Goal: Task Accomplishment & Management: Manage account settings

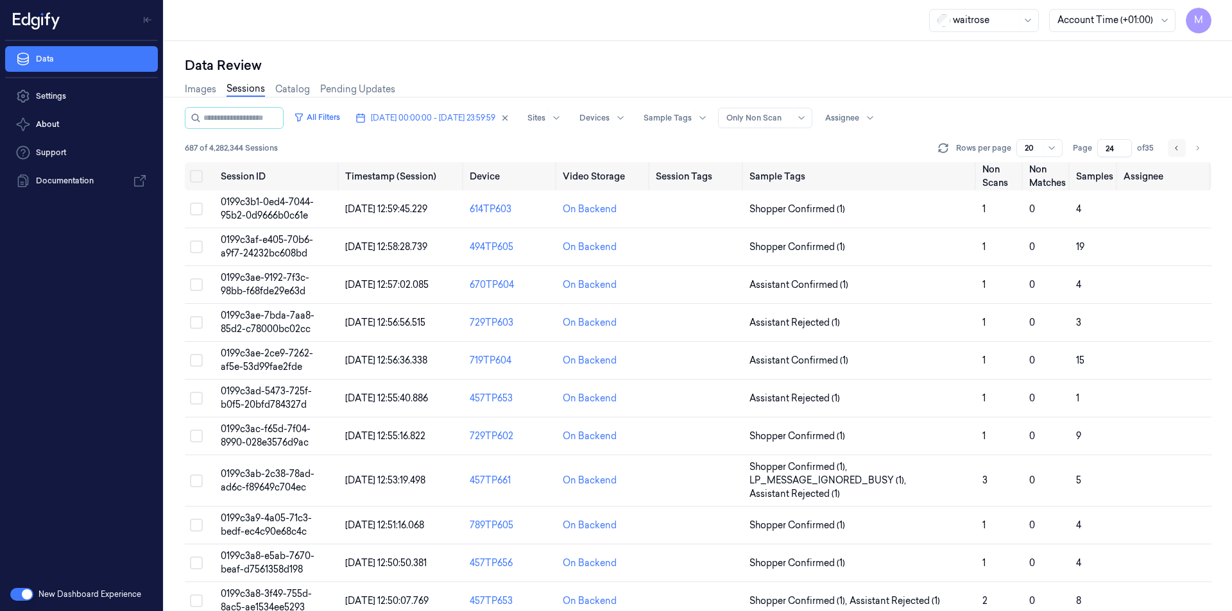
click at [1184, 151] on button "Go to previous page" at bounding box center [1176, 148] width 18 height 18
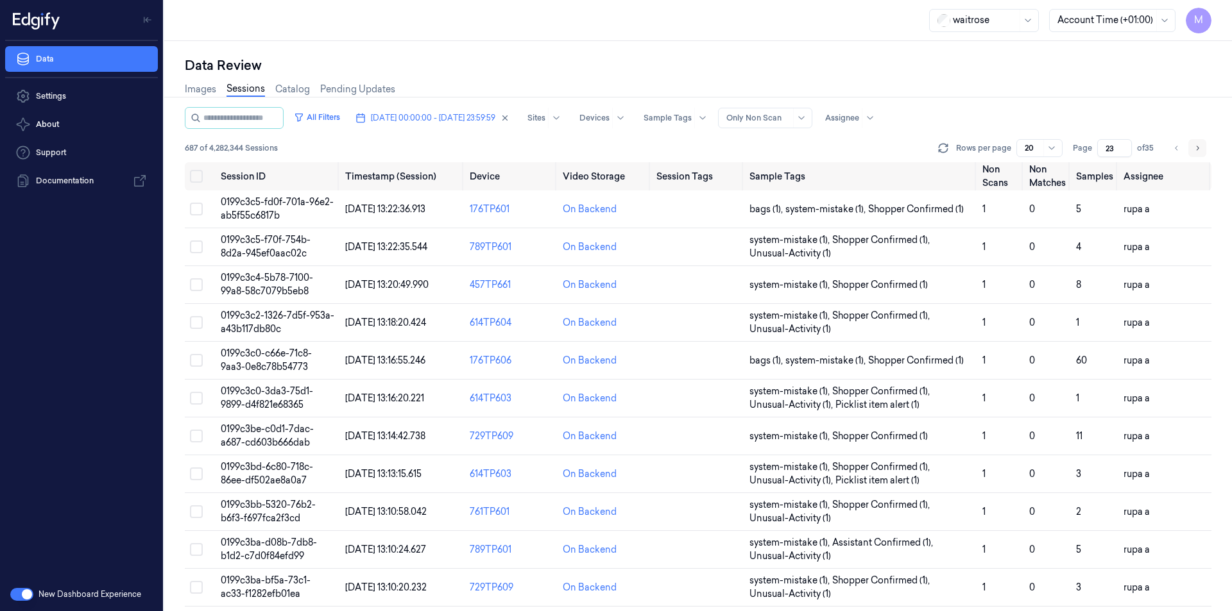
click at [1200, 155] on button "Go to next page" at bounding box center [1197, 148] width 18 height 18
type input "24"
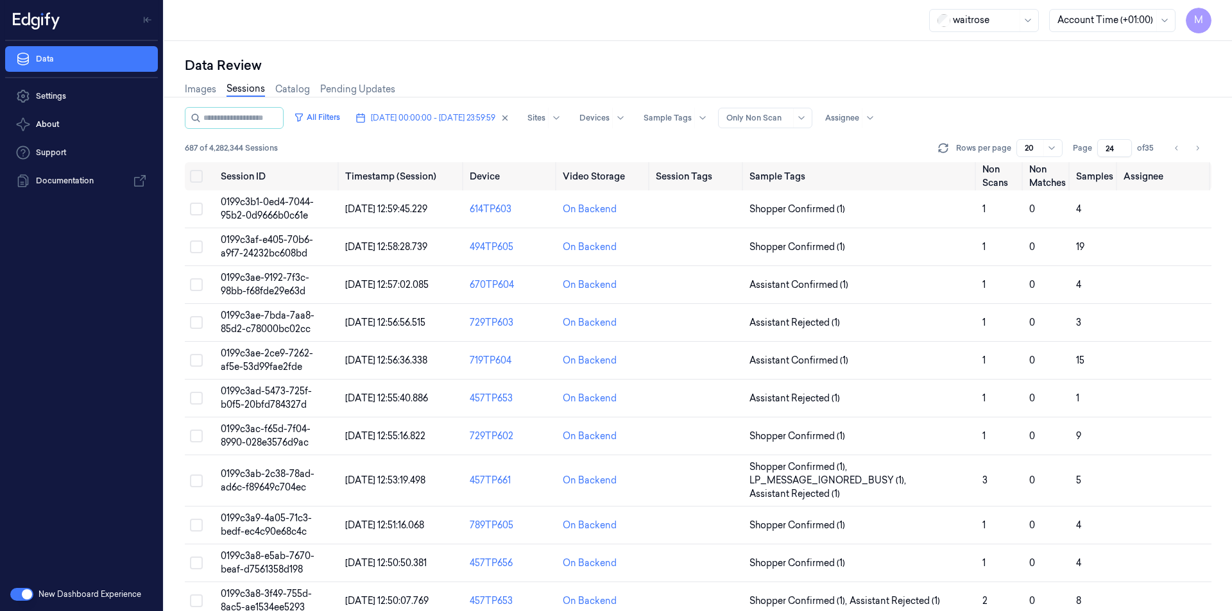
click at [522, 55] on div "Data Review Images Sessions Catalog Pending Updates All Filters [DATE] 00:00:00…" at bounding box center [697, 326] width 1067 height 570
click at [192, 175] on button "Select all" at bounding box center [196, 176] width 13 height 13
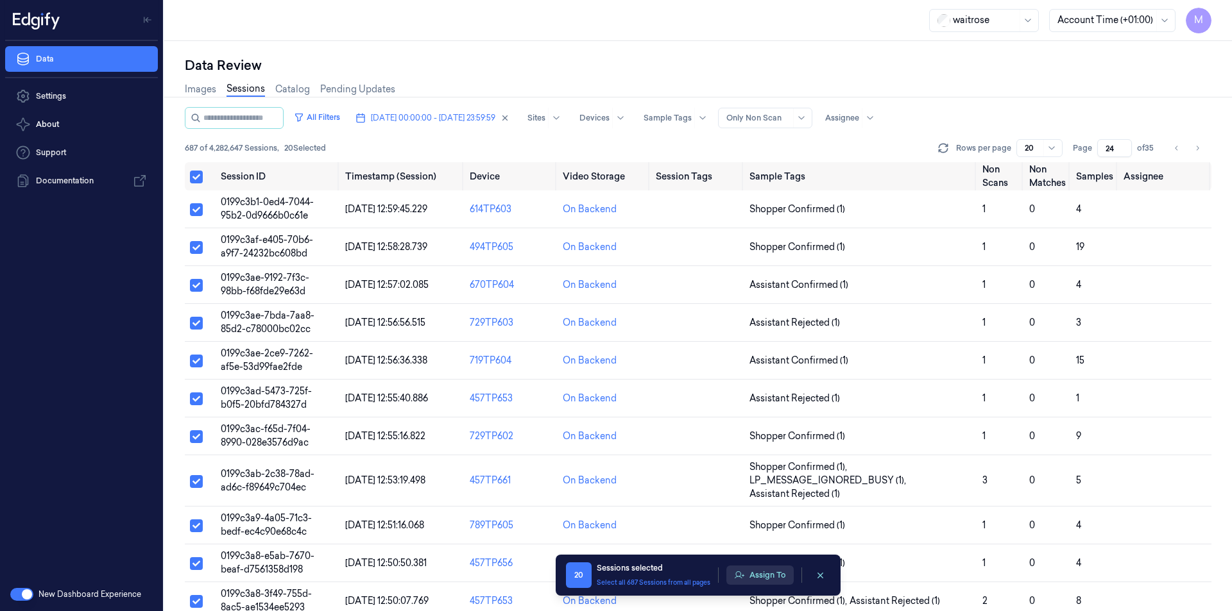
click at [763, 580] on button "Assign To" at bounding box center [759, 575] width 67 height 19
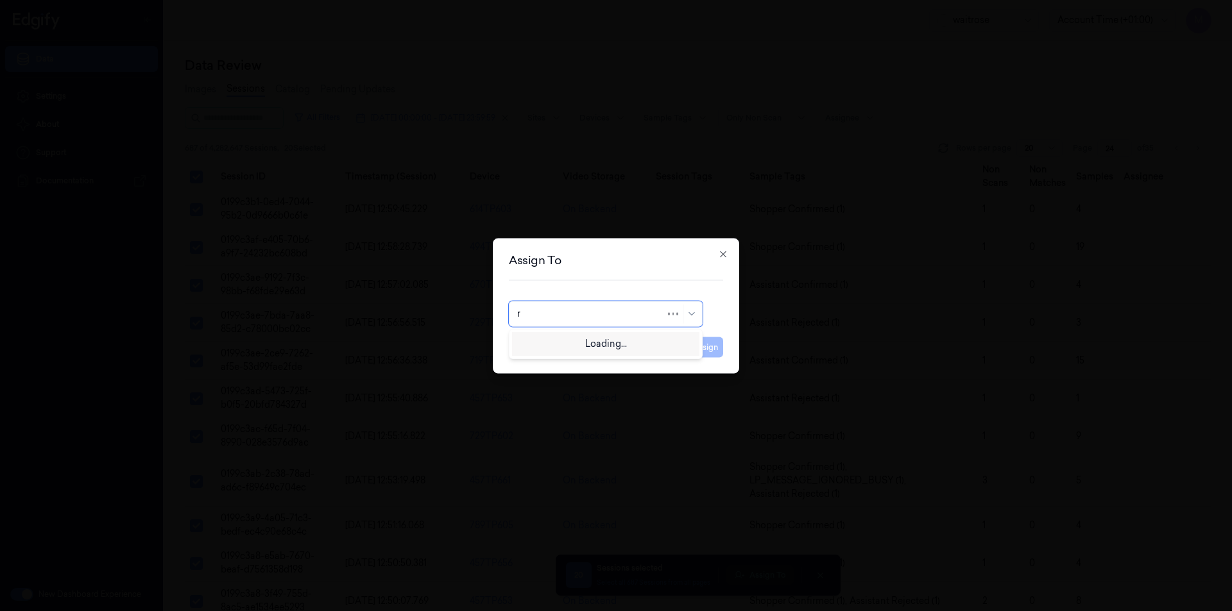
type input "ro"
click at [597, 345] on div "[PERSON_NAME]" at bounding box center [605, 342] width 177 height 13
click at [709, 352] on button "Assign" at bounding box center [705, 347] width 35 height 21
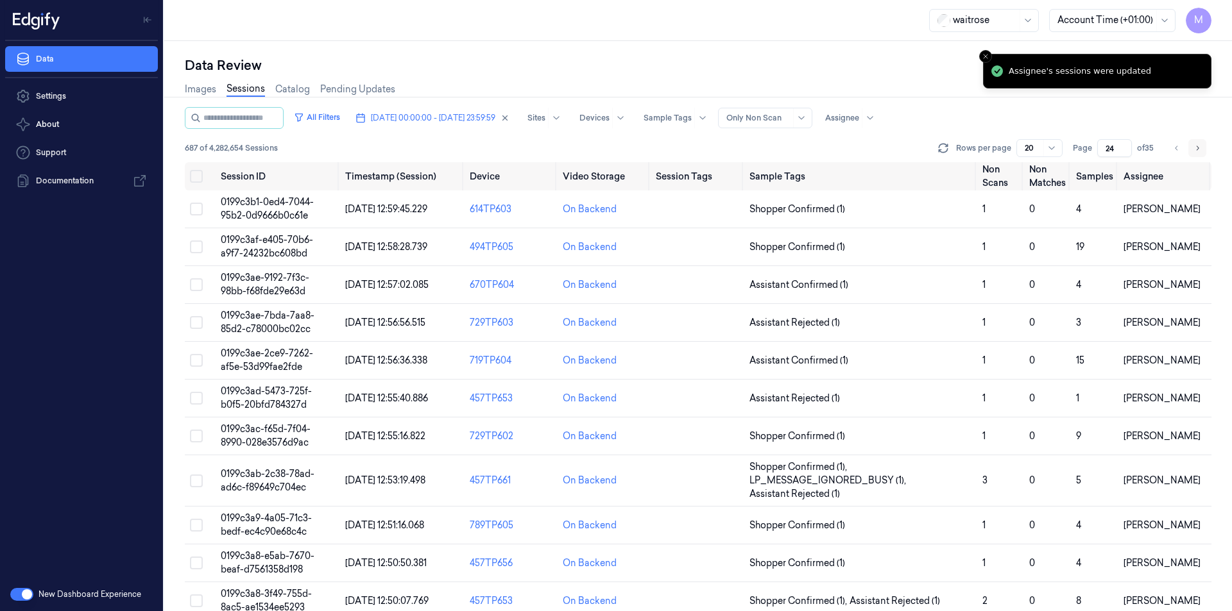
click at [1193, 154] on button "Go to next page" at bounding box center [1197, 148] width 18 height 18
type input "25"
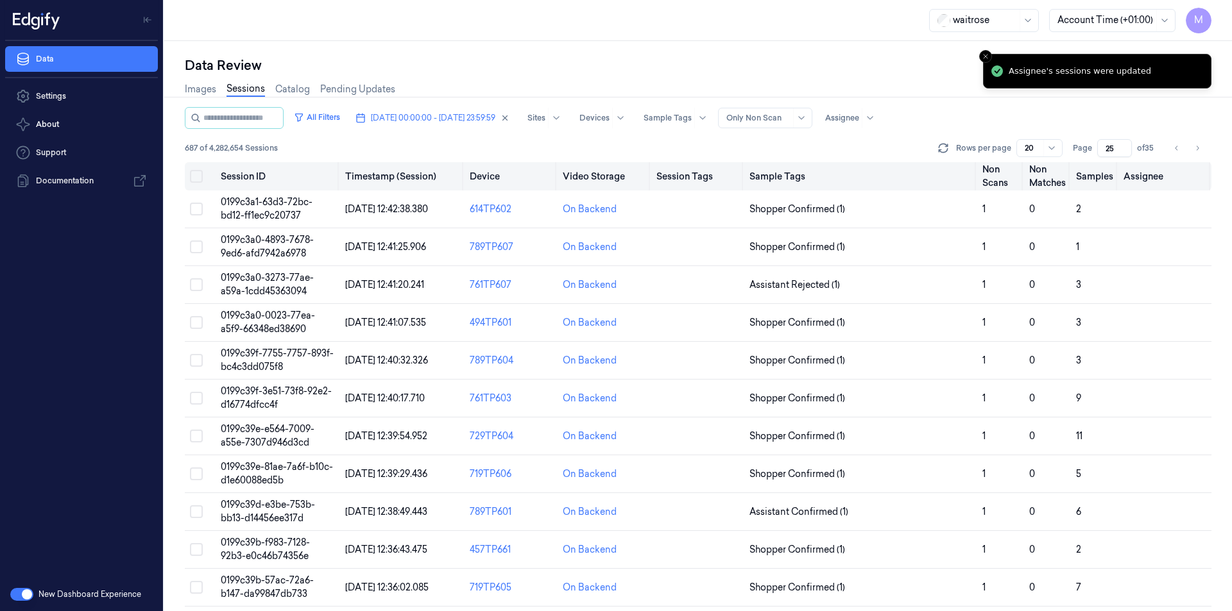
click at [192, 176] on button "Select all" at bounding box center [196, 176] width 13 height 13
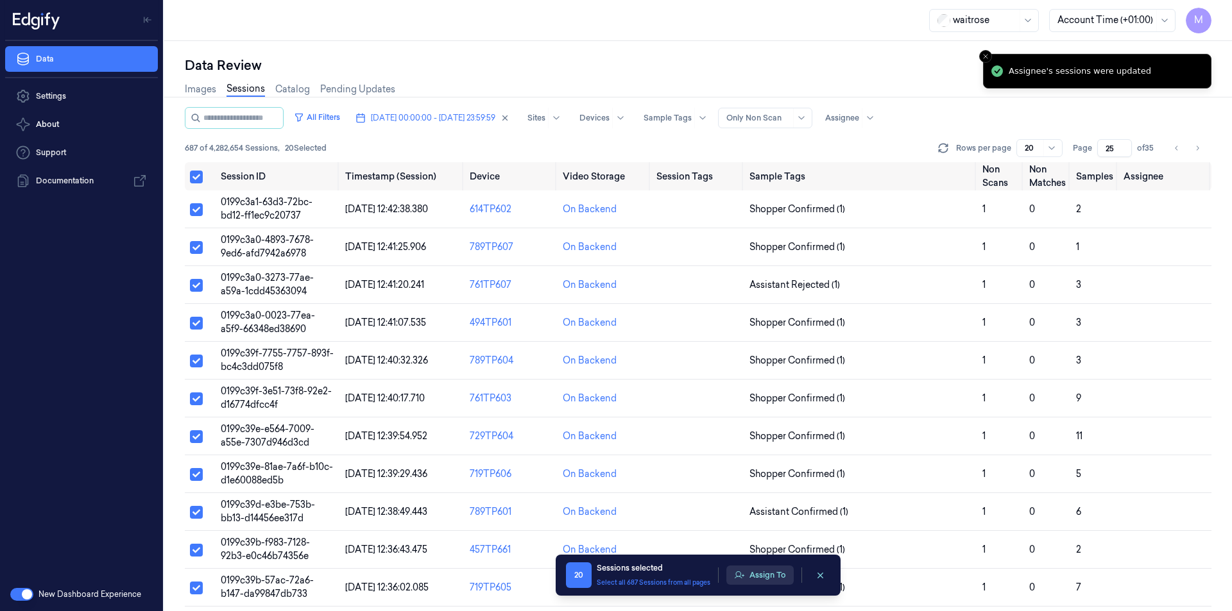
click at [760, 572] on button "Assign To" at bounding box center [759, 575] width 67 height 19
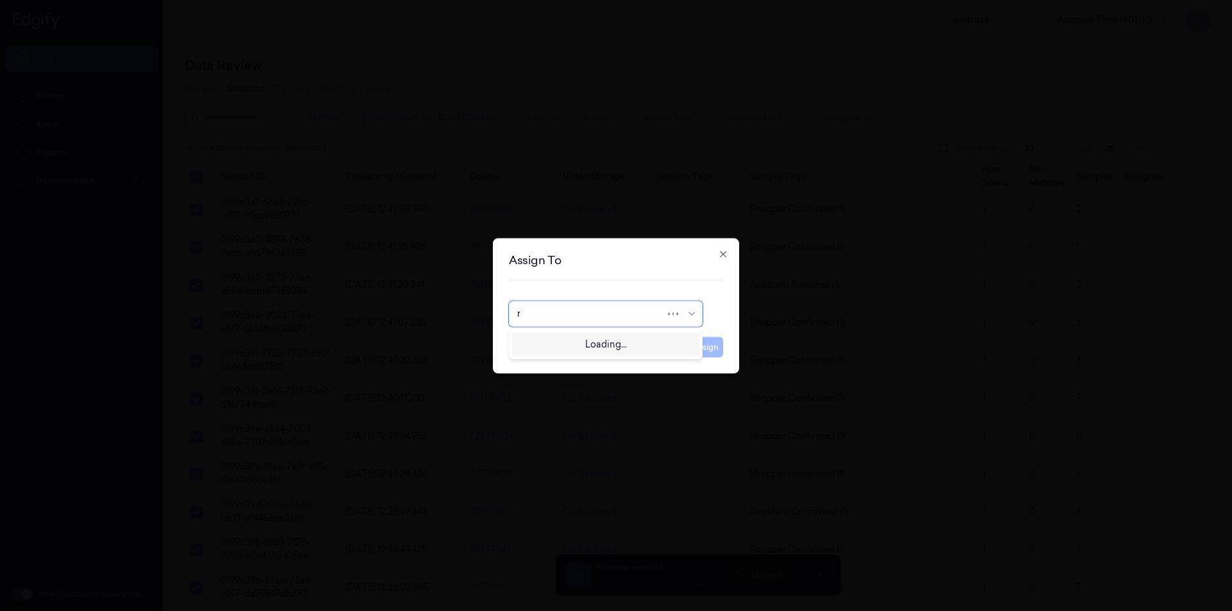
type input "ru"
drag, startPoint x: 561, startPoint y: 355, endPoint x: 645, endPoint y: 360, distance: 84.8
click at [543, 337] on div "rupa a" at bounding box center [605, 342] width 187 height 21
click at [715, 348] on button "Assign" at bounding box center [705, 347] width 35 height 21
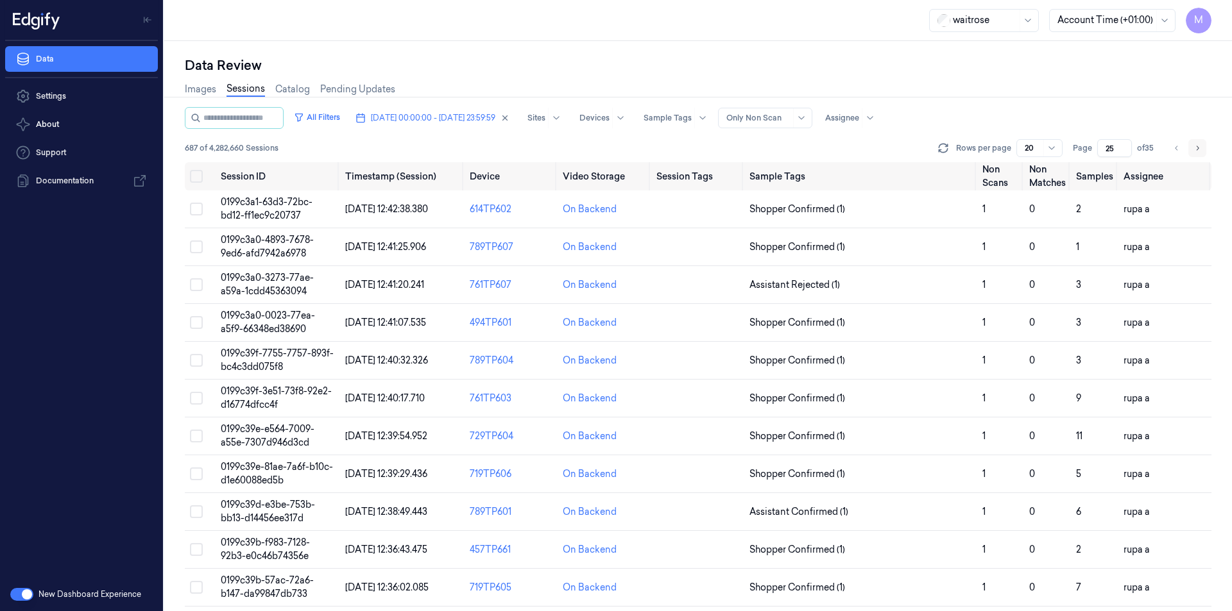
click at [1194, 147] on icon "Go to next page" at bounding box center [1197, 148] width 8 height 10
type input "26"
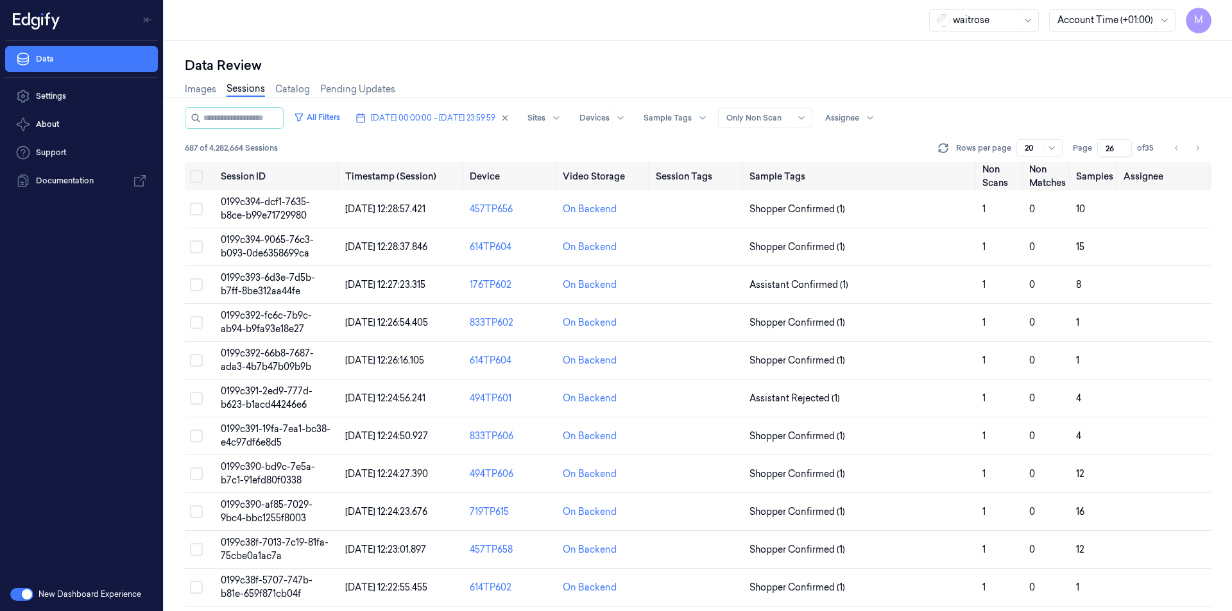
click at [513, 64] on div "Data Review" at bounding box center [698, 65] width 1026 height 18
click at [201, 174] on button "Select all" at bounding box center [196, 176] width 13 height 13
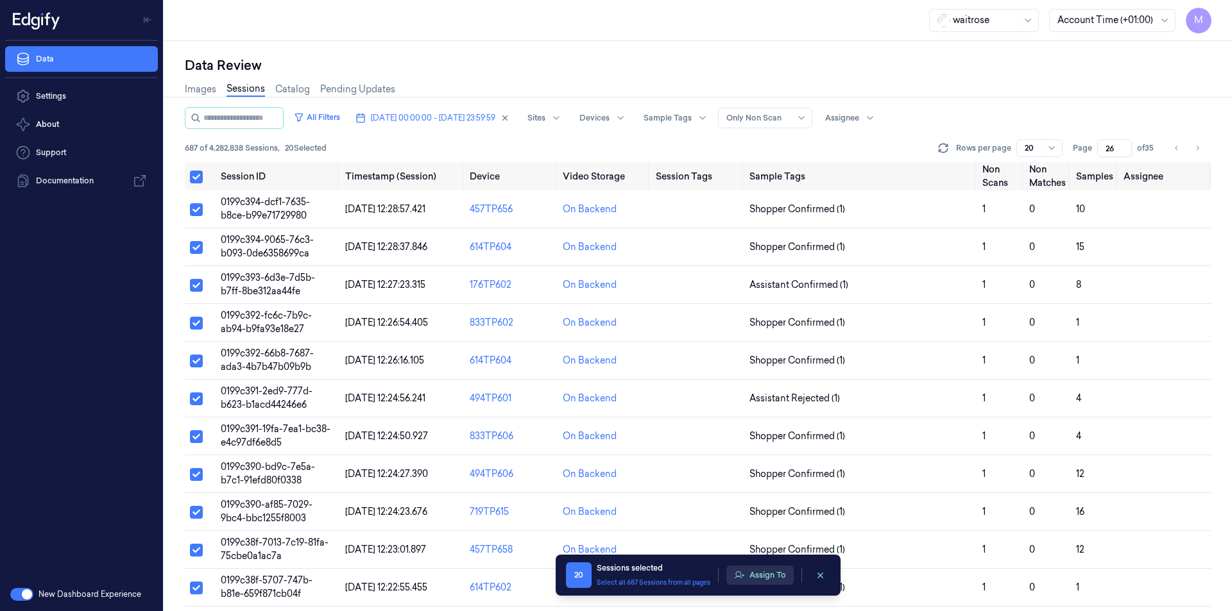
click at [768, 573] on button "Assign To" at bounding box center [759, 575] width 67 height 19
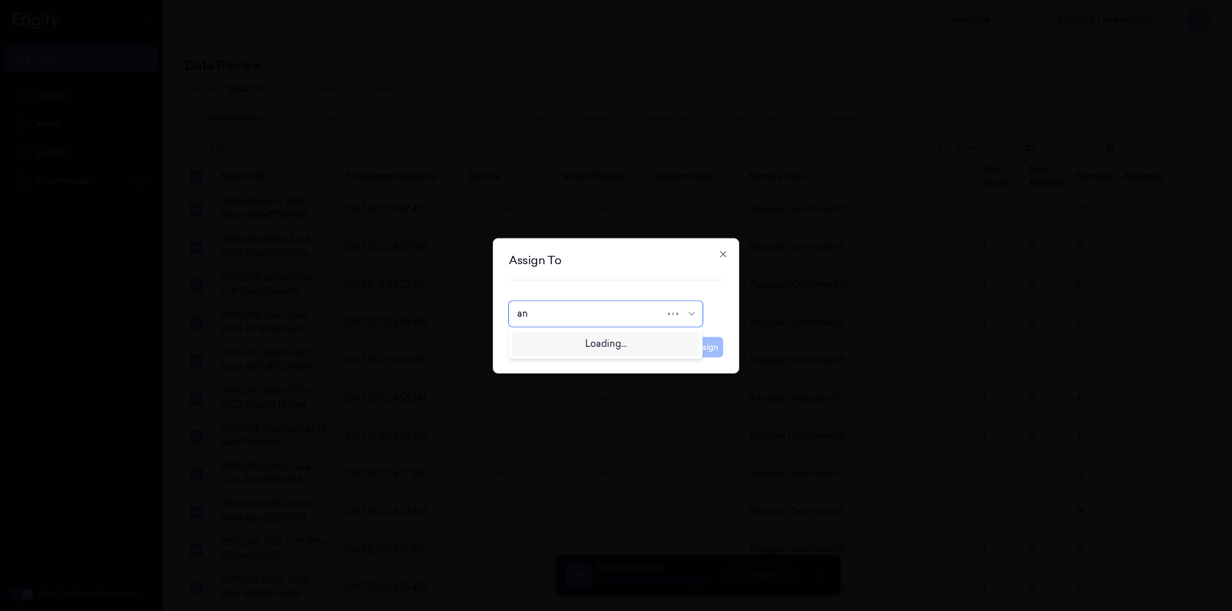
type input "ank"
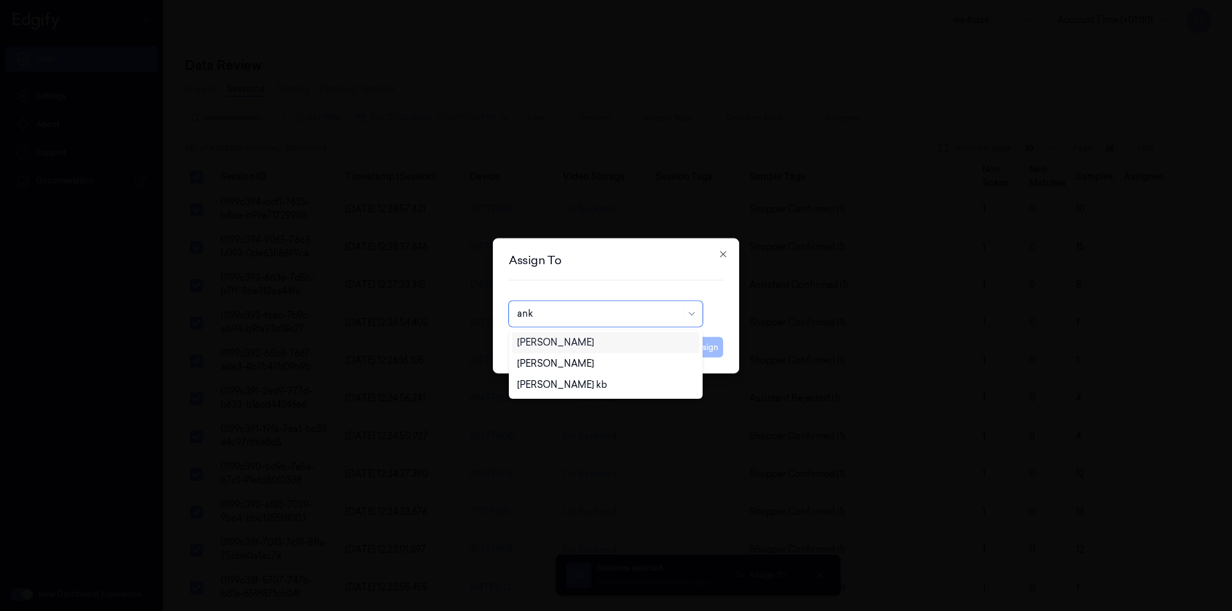
click at [564, 350] on div "[PERSON_NAME]" at bounding box center [605, 342] width 187 height 21
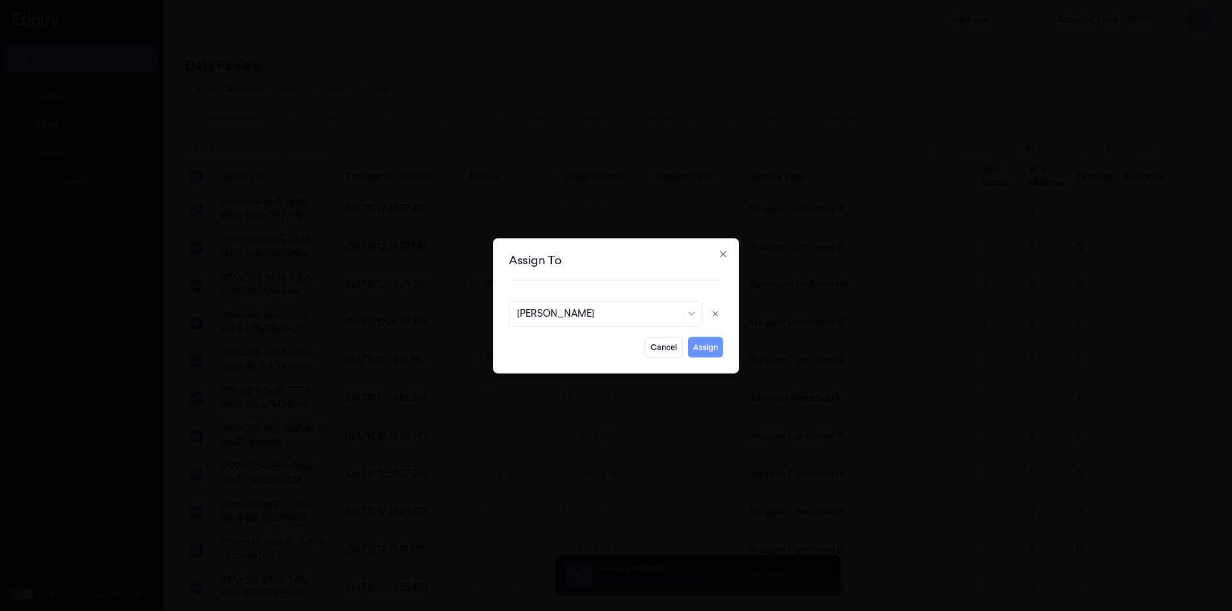
click at [699, 346] on button "Assign" at bounding box center [705, 347] width 35 height 21
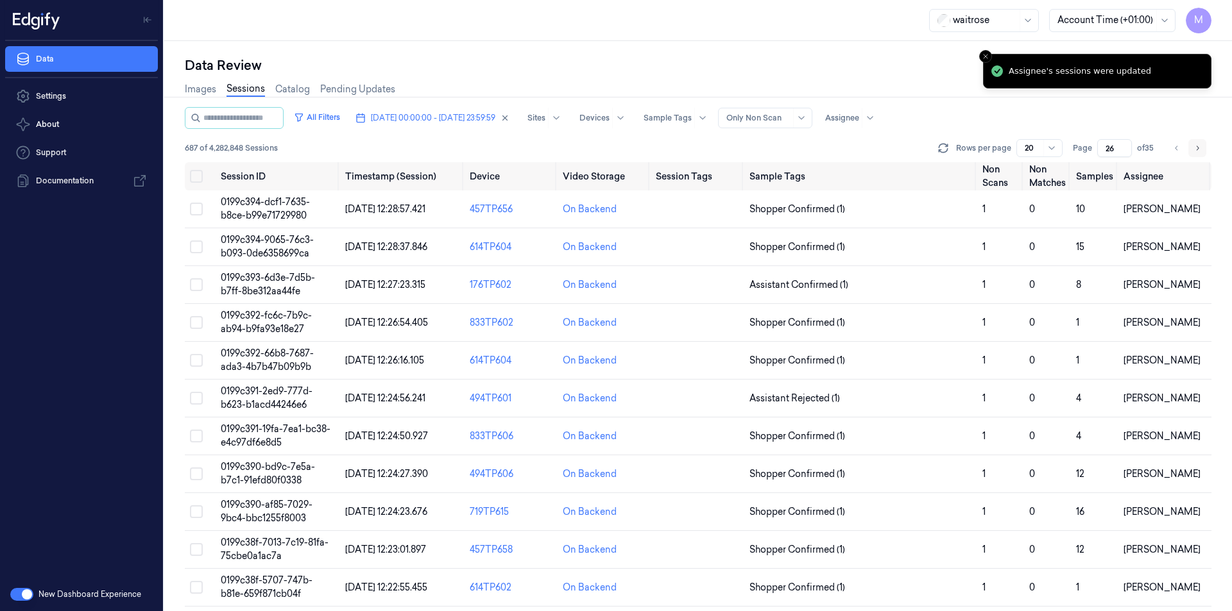
click at [1199, 150] on icon "Go to next page" at bounding box center [1197, 148] width 8 height 10
type input "27"
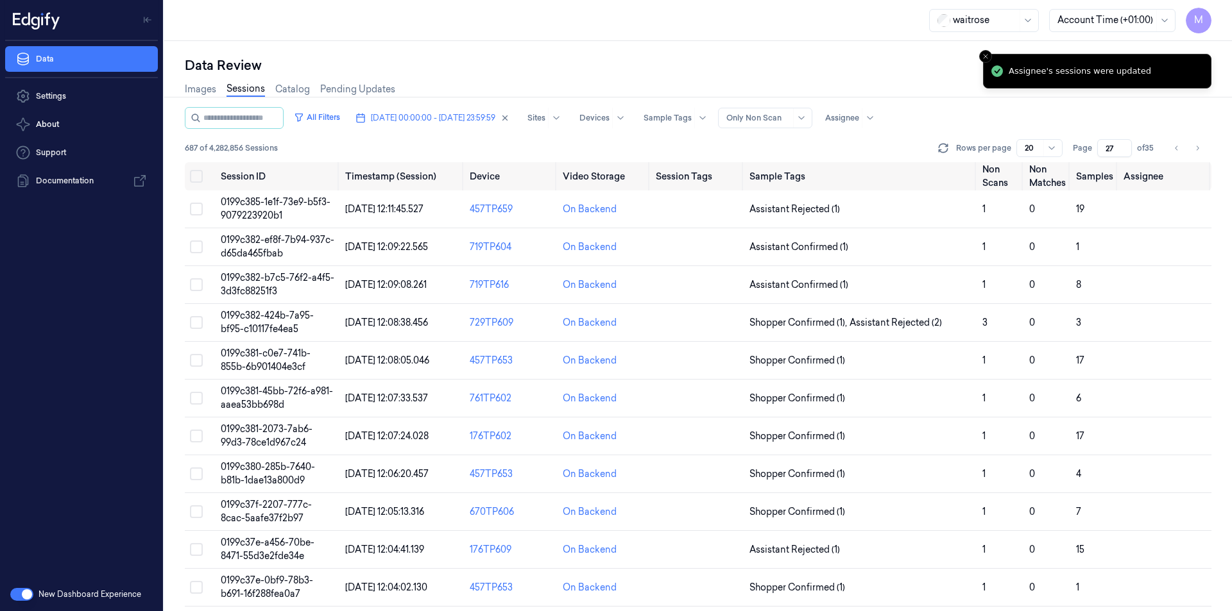
click at [735, 62] on div "Data Review" at bounding box center [698, 65] width 1026 height 18
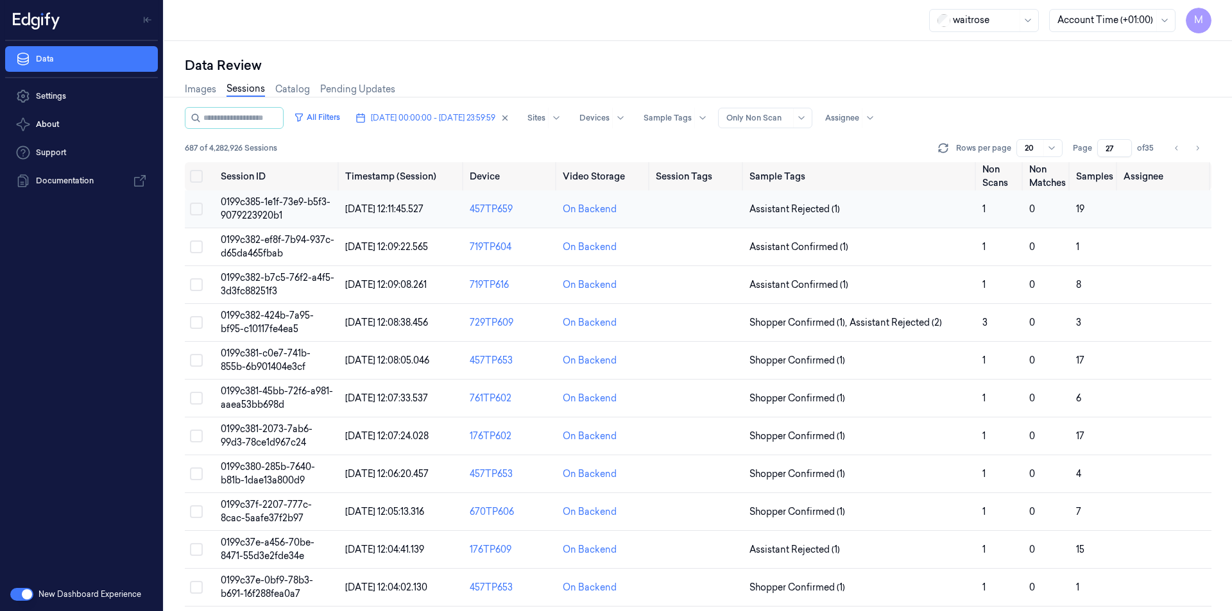
drag, startPoint x: 197, startPoint y: 177, endPoint x: 226, endPoint y: 192, distance: 33.0
click at [197, 177] on button "Select all" at bounding box center [196, 176] width 13 height 13
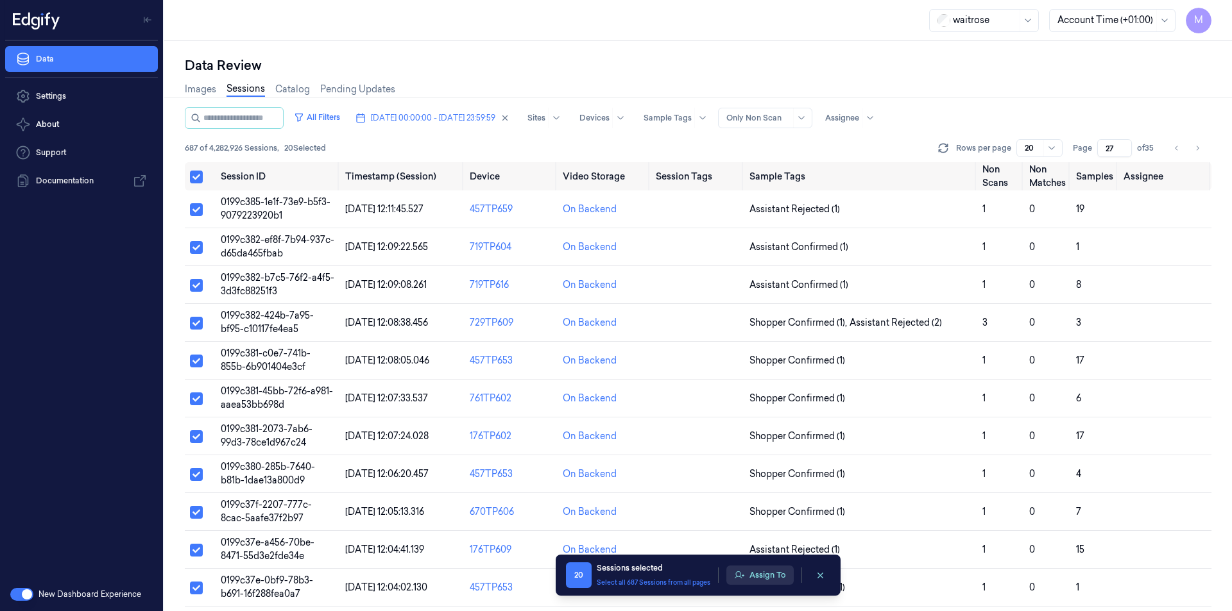
click at [776, 569] on button "Assign To" at bounding box center [759, 575] width 67 height 19
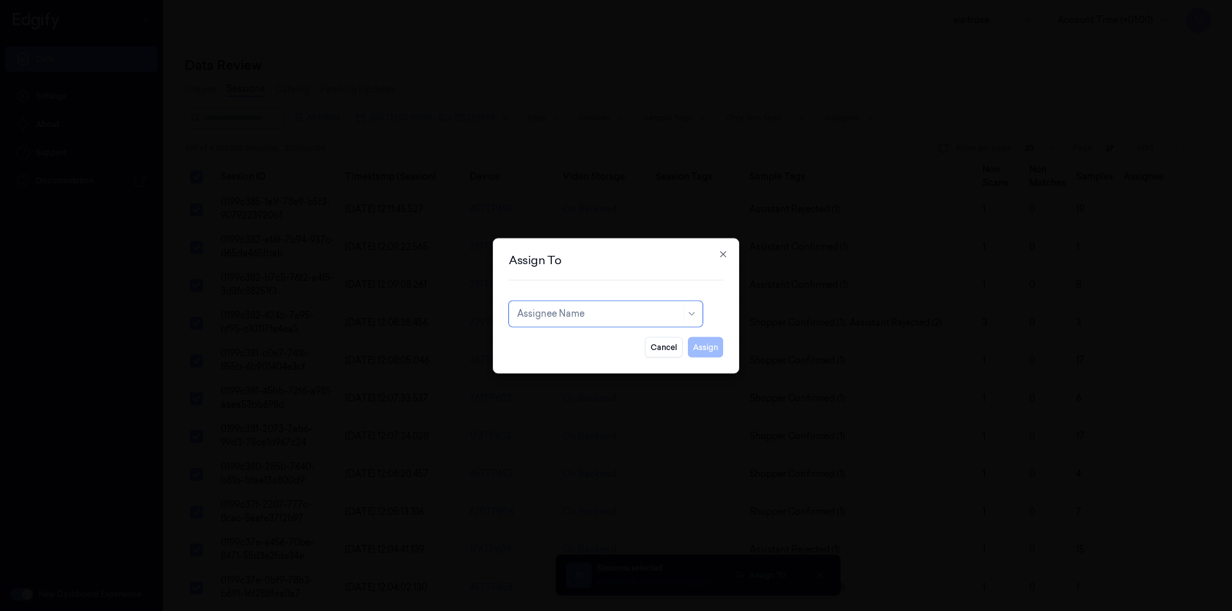
click at [623, 315] on div at bounding box center [599, 313] width 164 height 13
type input "ko"
click at [579, 342] on div "korisetty prem" at bounding box center [605, 342] width 177 height 13
click at [708, 354] on button "Assign" at bounding box center [705, 347] width 35 height 21
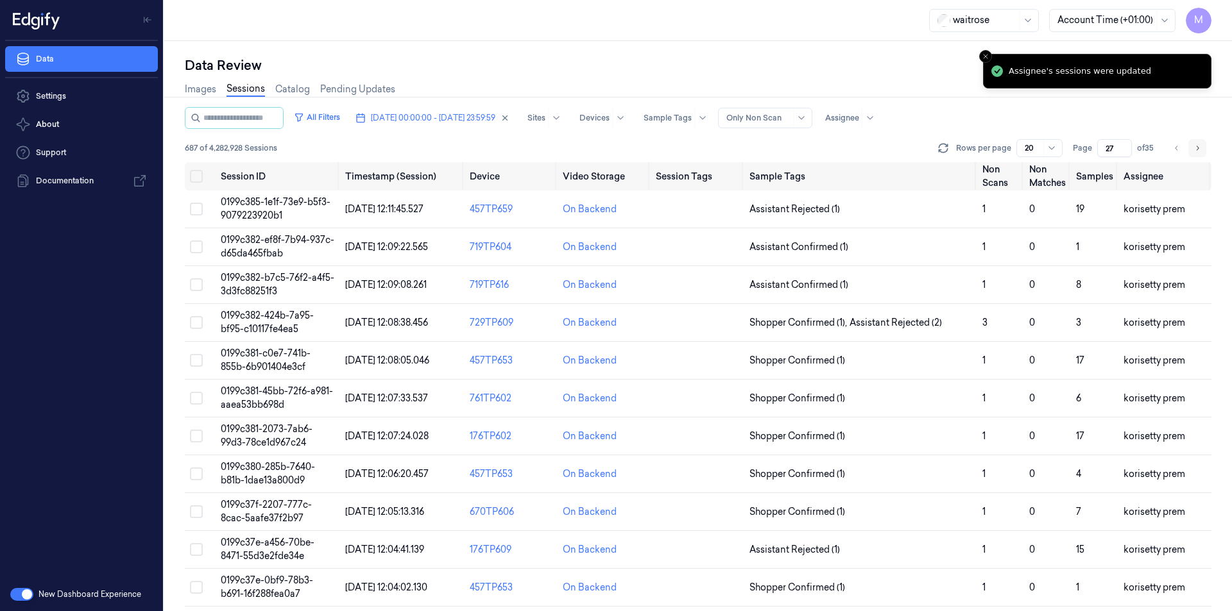
click at [1193, 150] on icon "Go to next page" at bounding box center [1197, 148] width 8 height 10
type input "28"
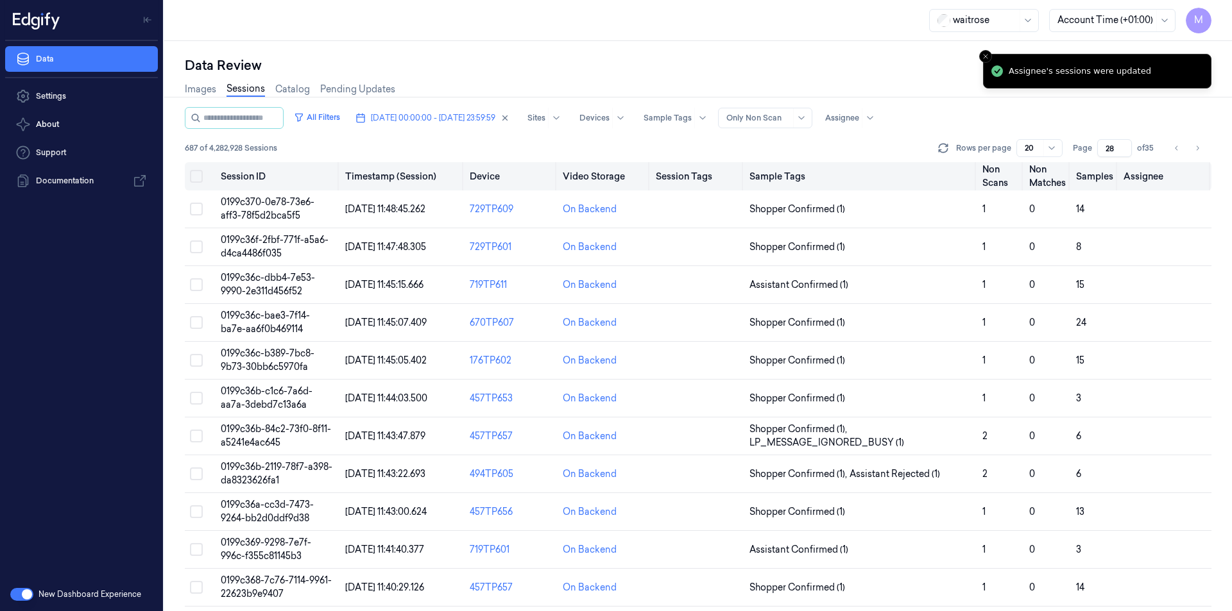
click at [200, 178] on button "Select all" at bounding box center [196, 176] width 13 height 13
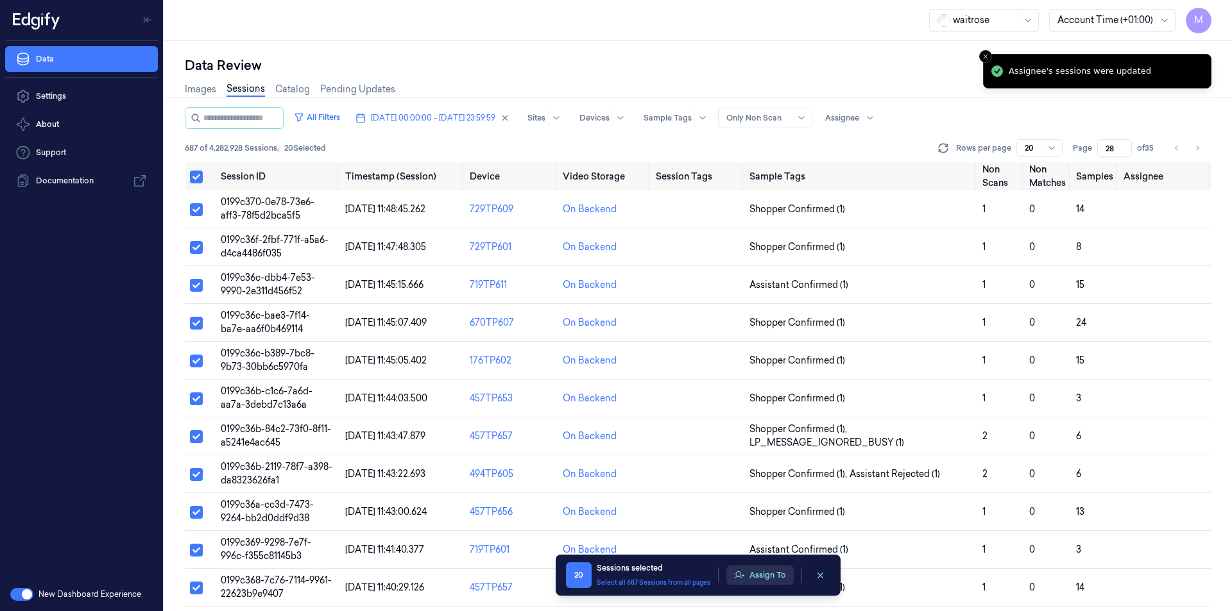
click at [774, 568] on button "Assign To" at bounding box center [759, 575] width 67 height 19
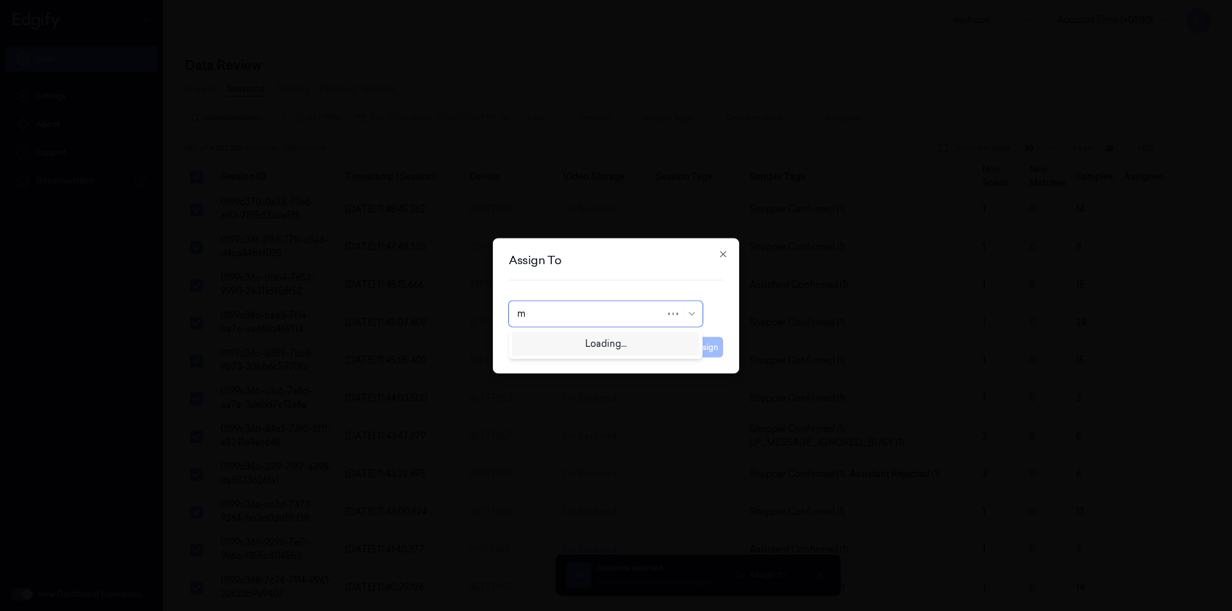
type input "mo"
click at [561, 349] on div "[PERSON_NAME]" at bounding box center [555, 342] width 77 height 13
click at [716, 353] on button "Assign" at bounding box center [705, 347] width 35 height 21
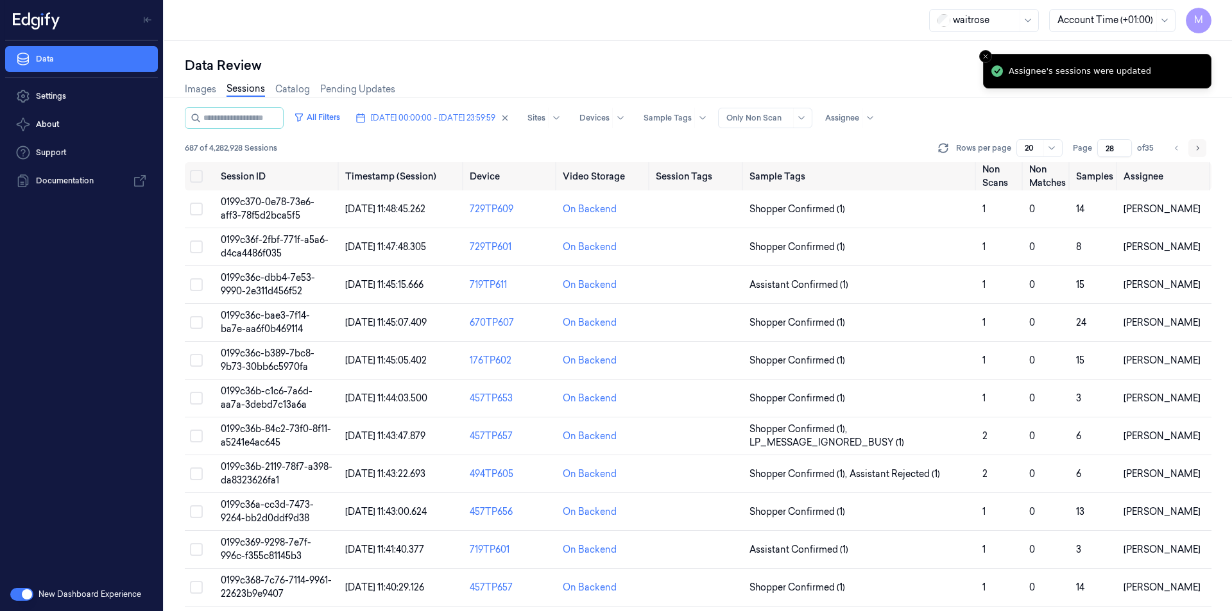
click at [1200, 145] on icon "Go to next page" at bounding box center [1197, 148] width 8 height 10
type input "29"
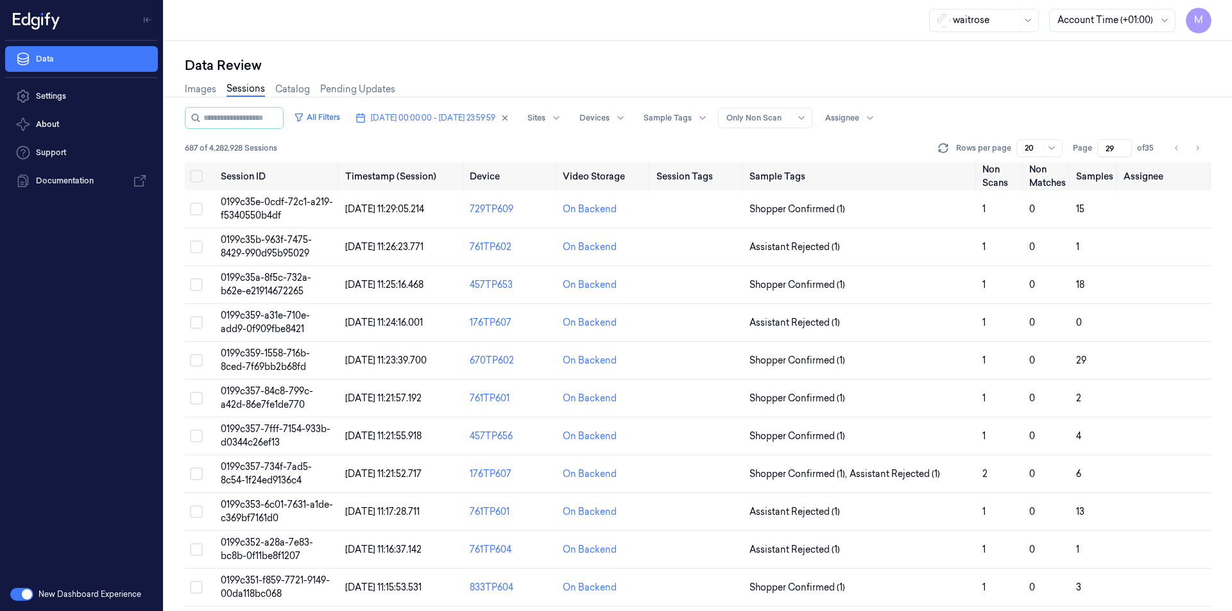
click at [1081, 92] on div "Images Sessions Catalog Pending Updates" at bounding box center [698, 90] width 1026 height 33
click at [431, 28] on div "waitrose Account Time (+01:00) M" at bounding box center [697, 20] width 1067 height 41
click at [196, 174] on button "Select all" at bounding box center [196, 176] width 13 height 13
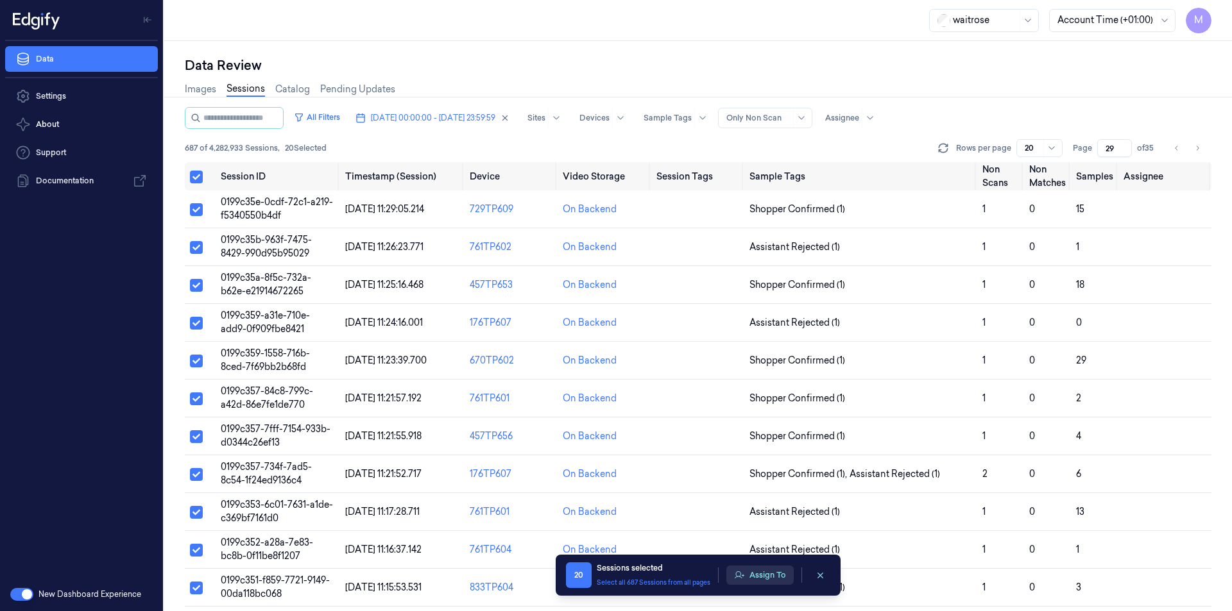
click at [774, 566] on button "Assign To" at bounding box center [759, 575] width 67 height 19
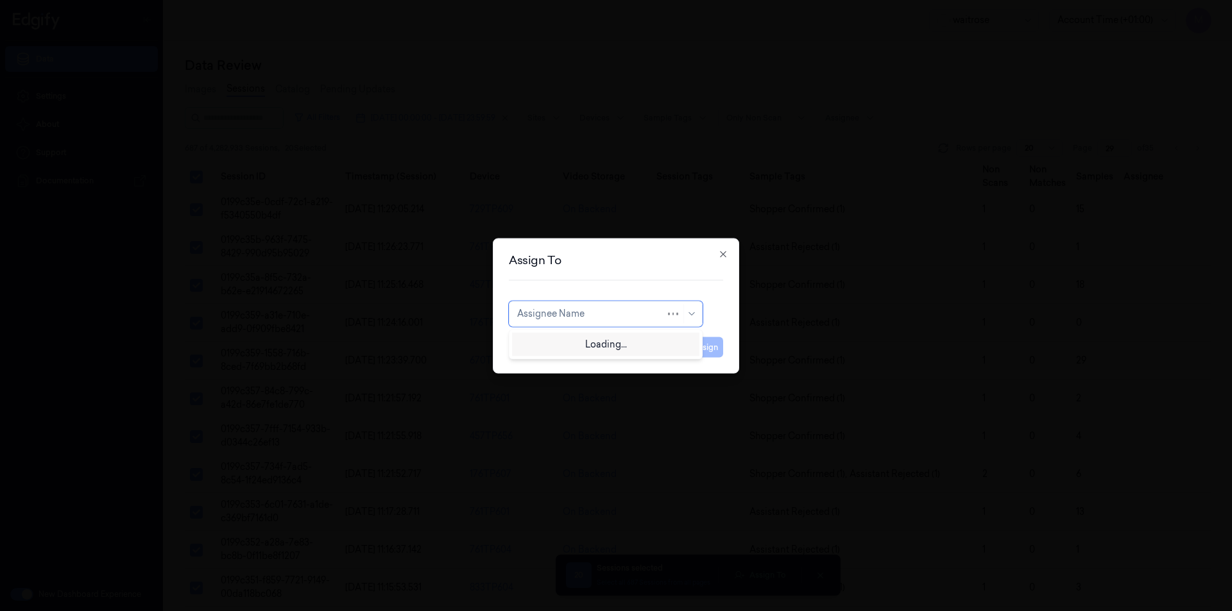
click at [632, 313] on div at bounding box center [591, 313] width 148 height 13
type input "var"
click at [556, 361] on div "[PERSON_NAME] g" at bounding box center [605, 363] width 177 height 13
click at [705, 348] on button "Assign" at bounding box center [705, 347] width 35 height 21
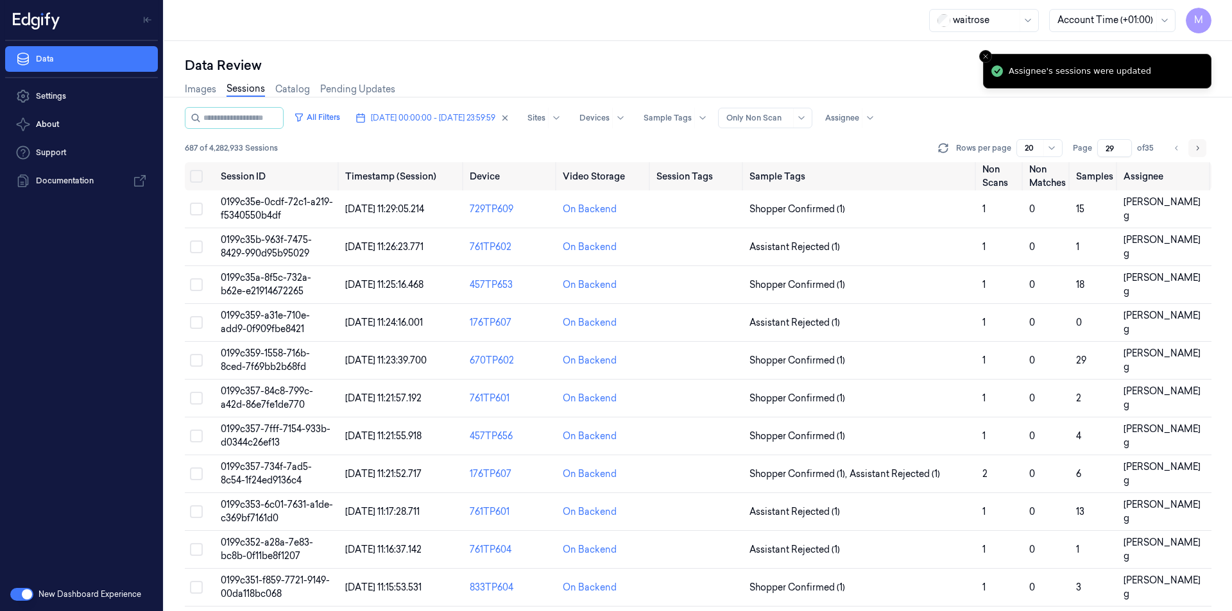
click at [1202, 151] on button "Go to next page" at bounding box center [1197, 148] width 18 height 18
type input "30"
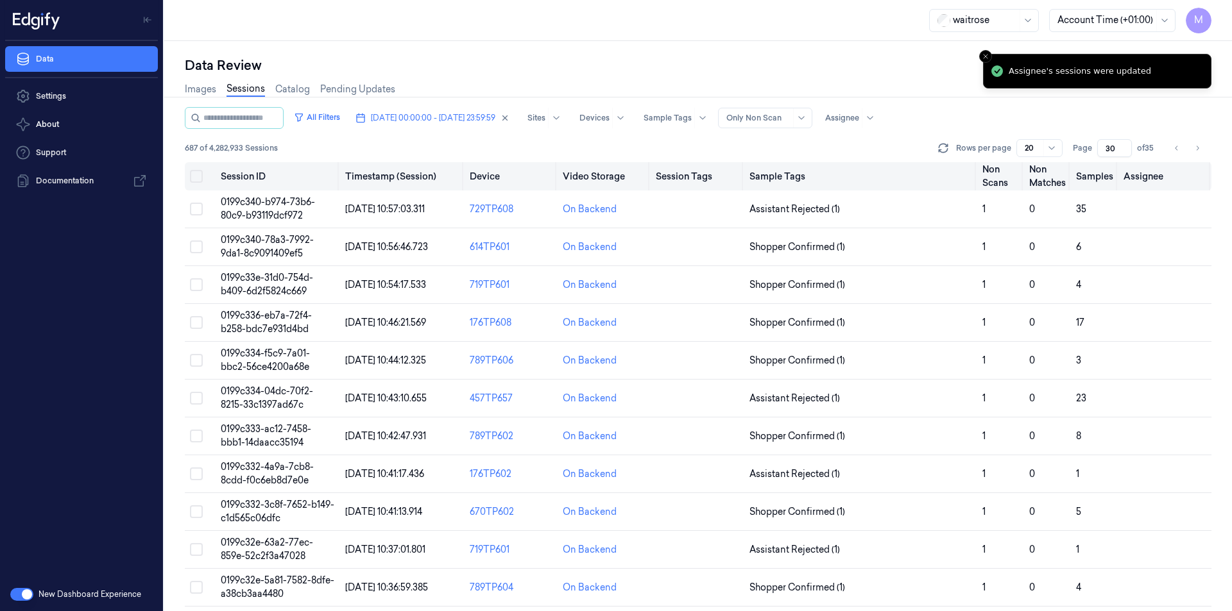
click at [198, 174] on button "Select all" at bounding box center [196, 176] width 13 height 13
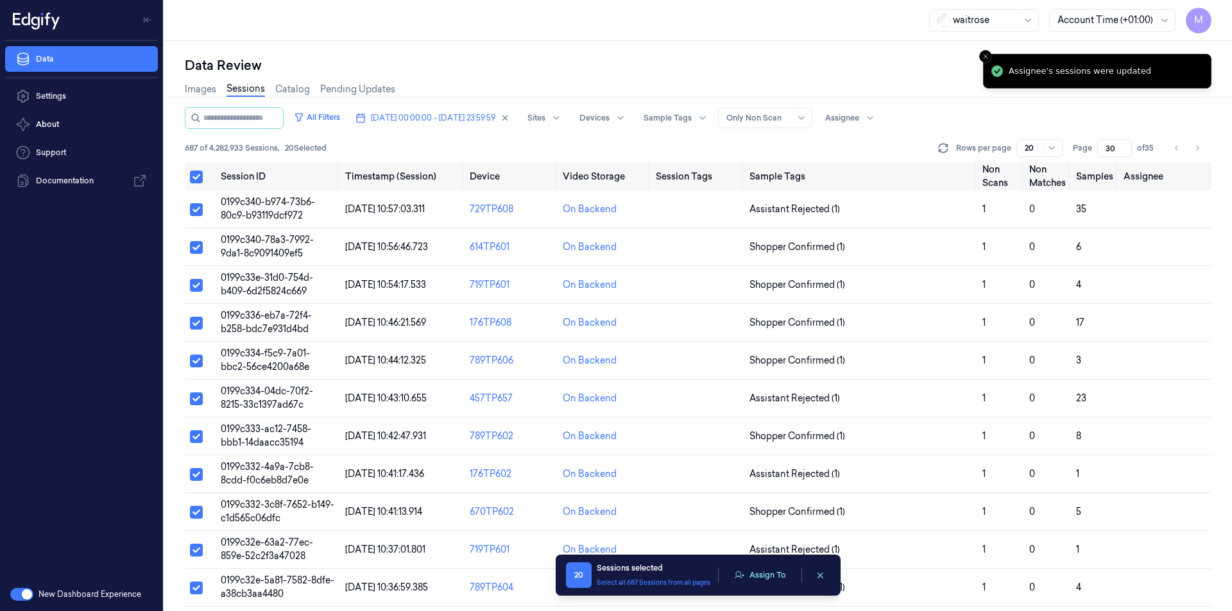
click at [779, 565] on div "20 Sessions selected Select all 687 Sessions from all pages Assign To" at bounding box center [698, 576] width 264 height 26
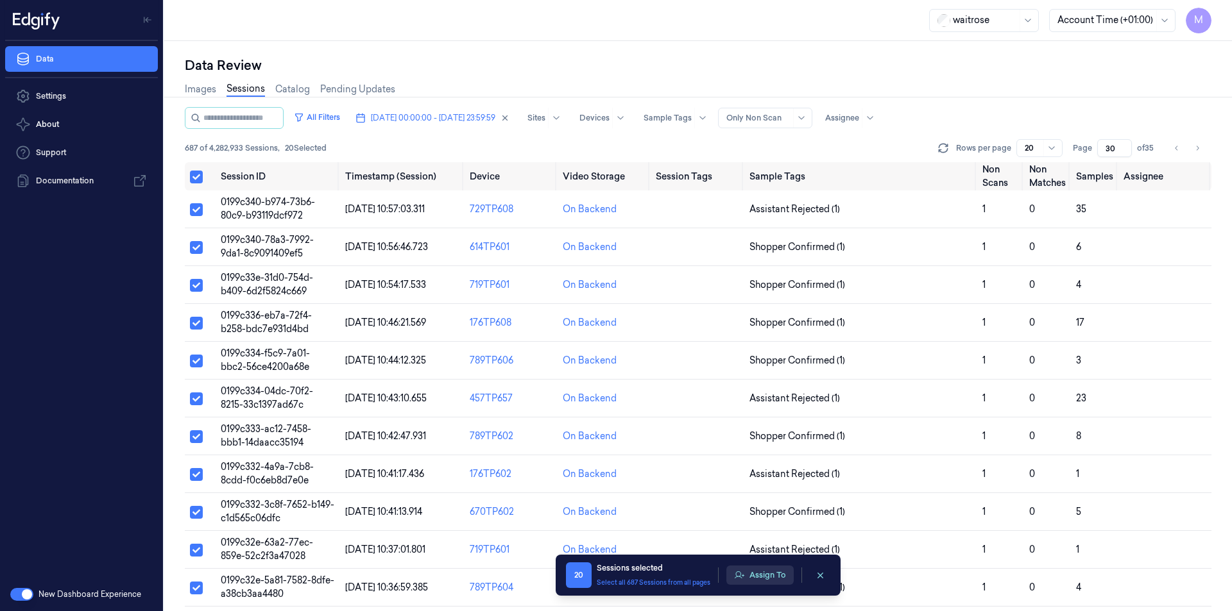
click at [779, 575] on button "Assign To" at bounding box center [759, 575] width 67 height 19
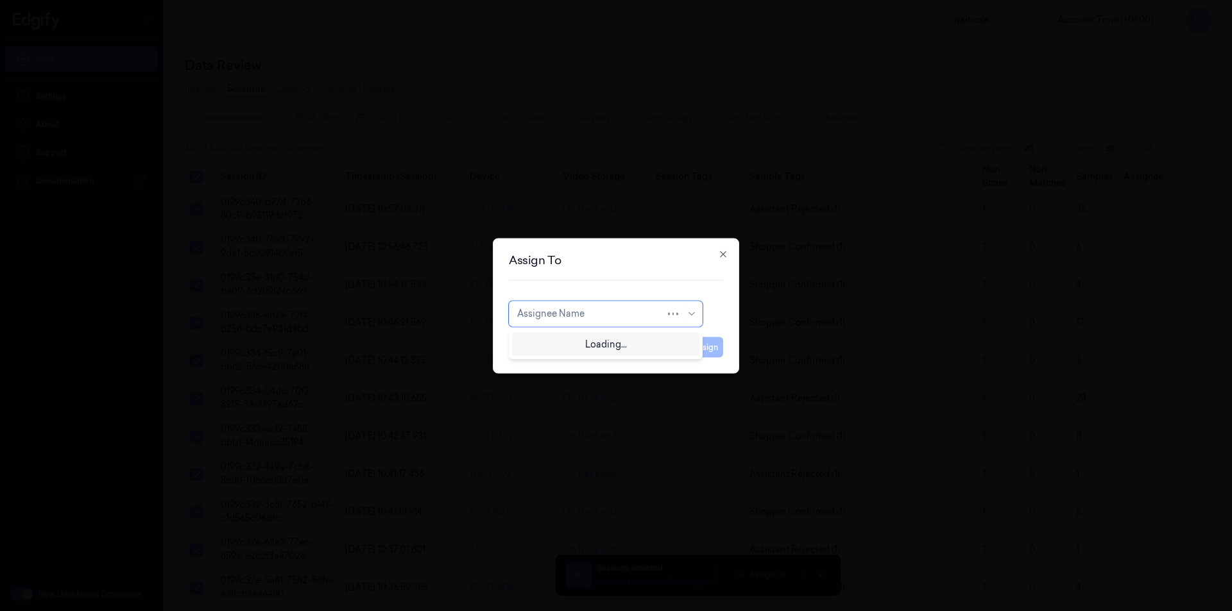
click at [606, 310] on div at bounding box center [591, 313] width 148 height 13
type input "ch"
click at [550, 359] on div "[PERSON_NAME] a" at bounding box center [559, 363] width 84 height 13
click at [716, 348] on button "Assign" at bounding box center [705, 347] width 35 height 21
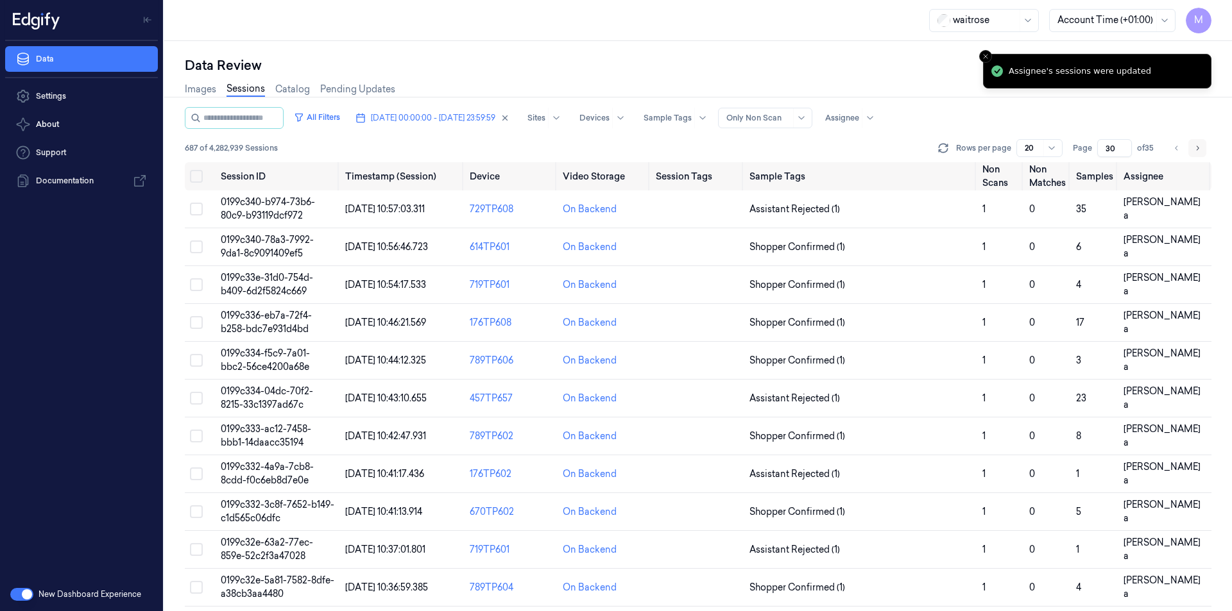
click at [1196, 148] on icon "Go to next page" at bounding box center [1197, 148] width 8 height 10
type input "31"
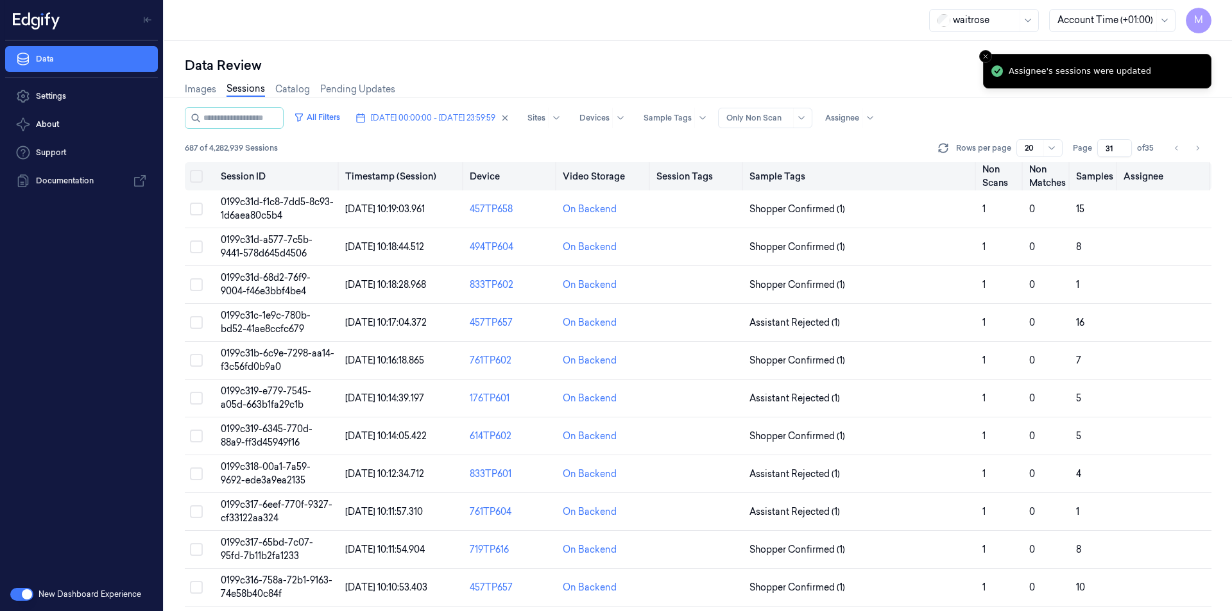
click at [198, 172] on button "Select all" at bounding box center [196, 176] width 13 height 13
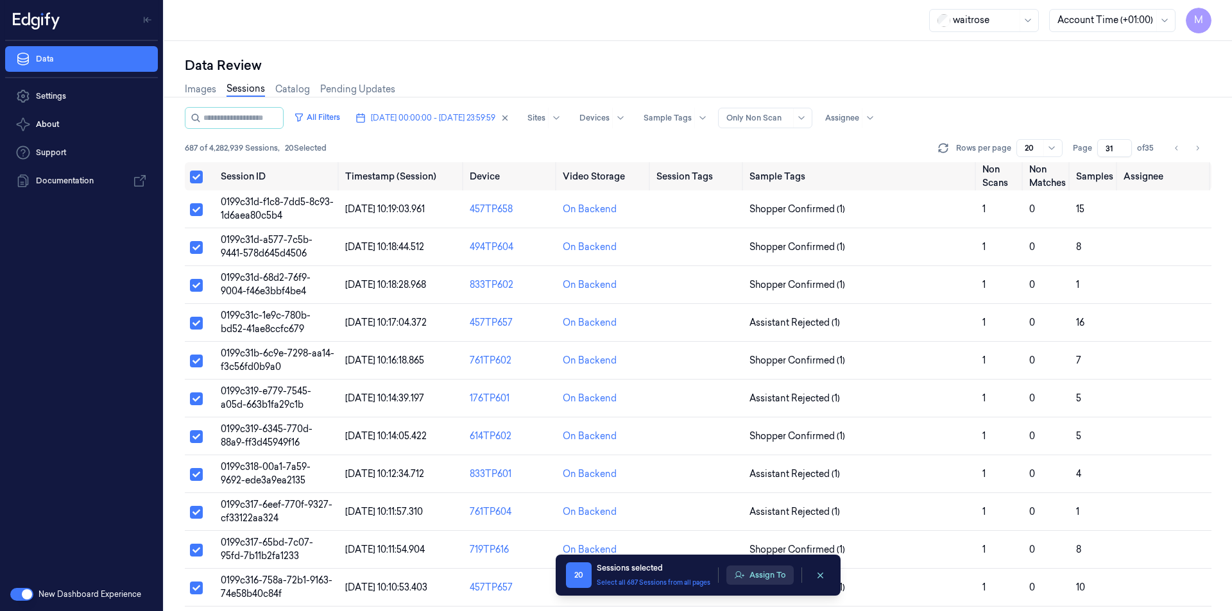
click at [789, 581] on button "Assign To" at bounding box center [759, 575] width 67 height 19
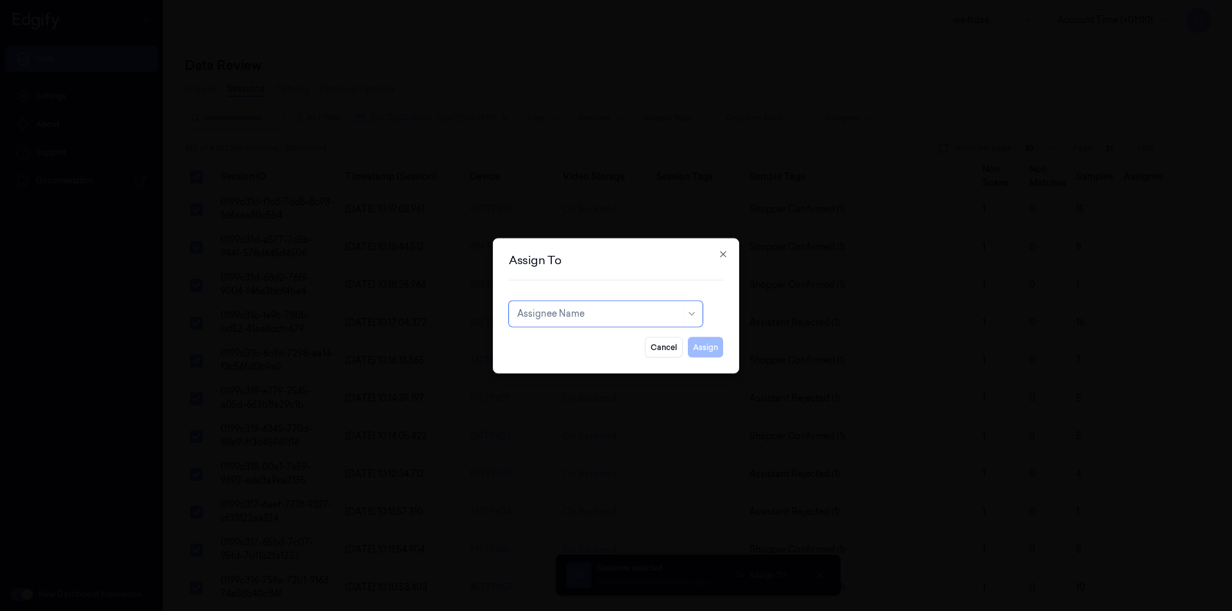
click at [607, 329] on div "Cancel Assign" at bounding box center [616, 342] width 214 height 31
click at [600, 316] on div at bounding box center [599, 313] width 164 height 13
type input "ven"
click at [561, 344] on div "ven kataiah" at bounding box center [541, 342] width 49 height 13
click at [711, 348] on button "Assign" at bounding box center [705, 347] width 35 height 21
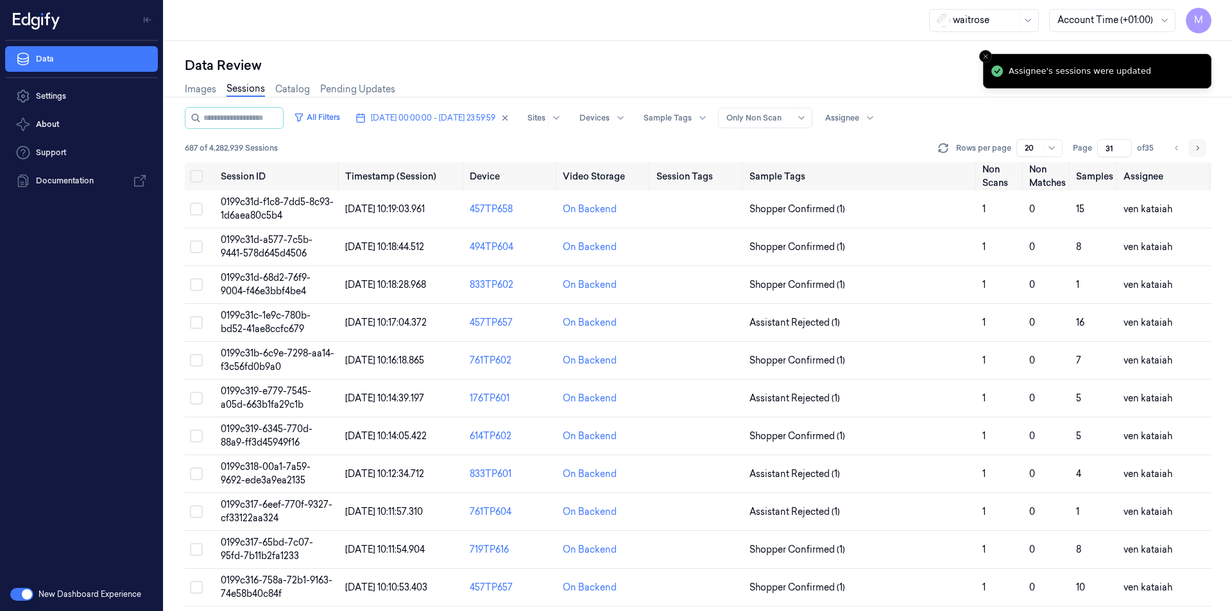
click at [1197, 147] on icon "Go to next page" at bounding box center [1197, 148] width 3 height 4
type input "32"
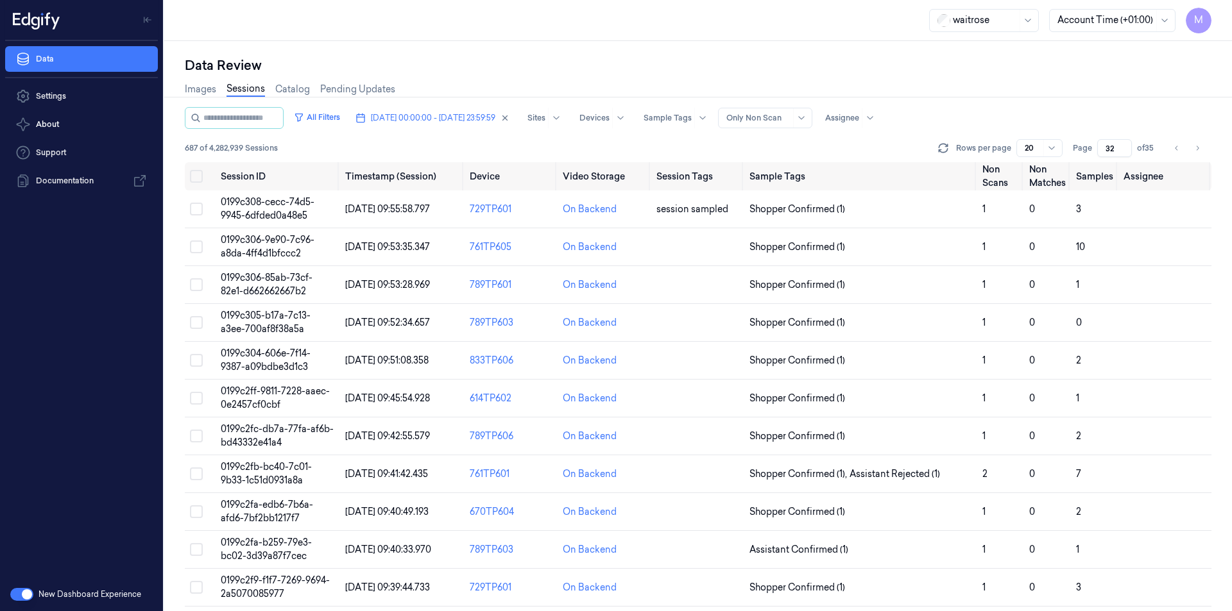
click at [1058, 97] on div at bounding box center [698, 97] width 1078 height 1
click at [745, 42] on div "Data Review Images Sessions Catalog Pending Updates All Filters [DATE] 00:00:00…" at bounding box center [697, 326] width 1067 height 570
click at [745, 55] on div "Data Review Images Sessions Catalog Pending Updates All Filters [DATE] 00:00:00…" at bounding box center [697, 326] width 1067 height 570
click at [201, 178] on button "Select all" at bounding box center [196, 176] width 13 height 13
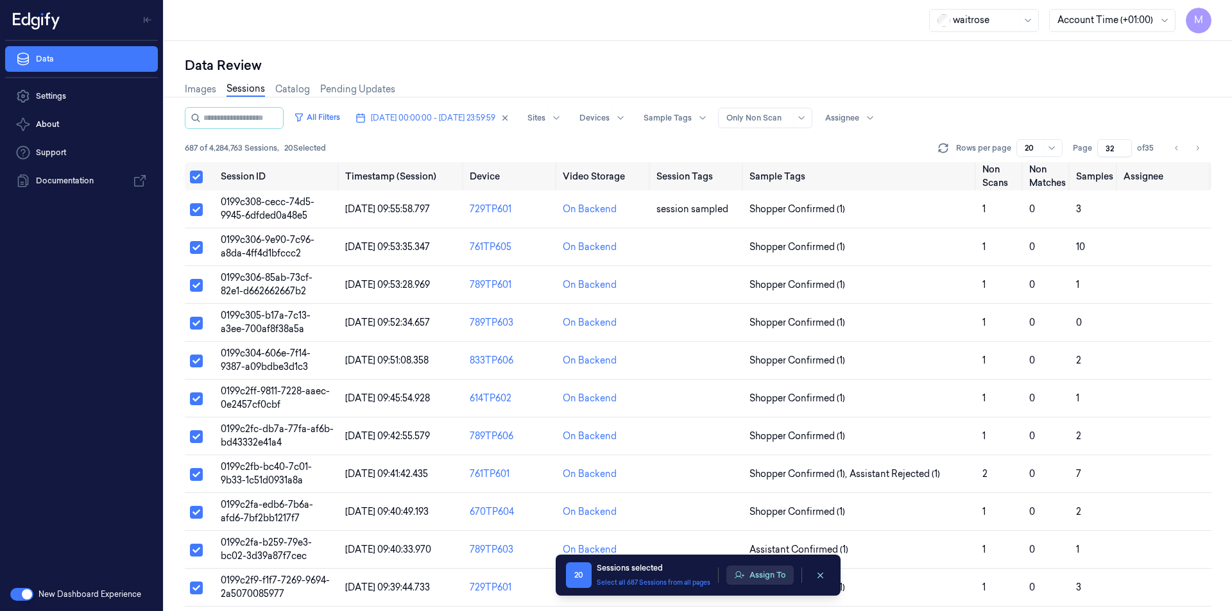
click at [764, 572] on button "Assign To" at bounding box center [759, 575] width 67 height 19
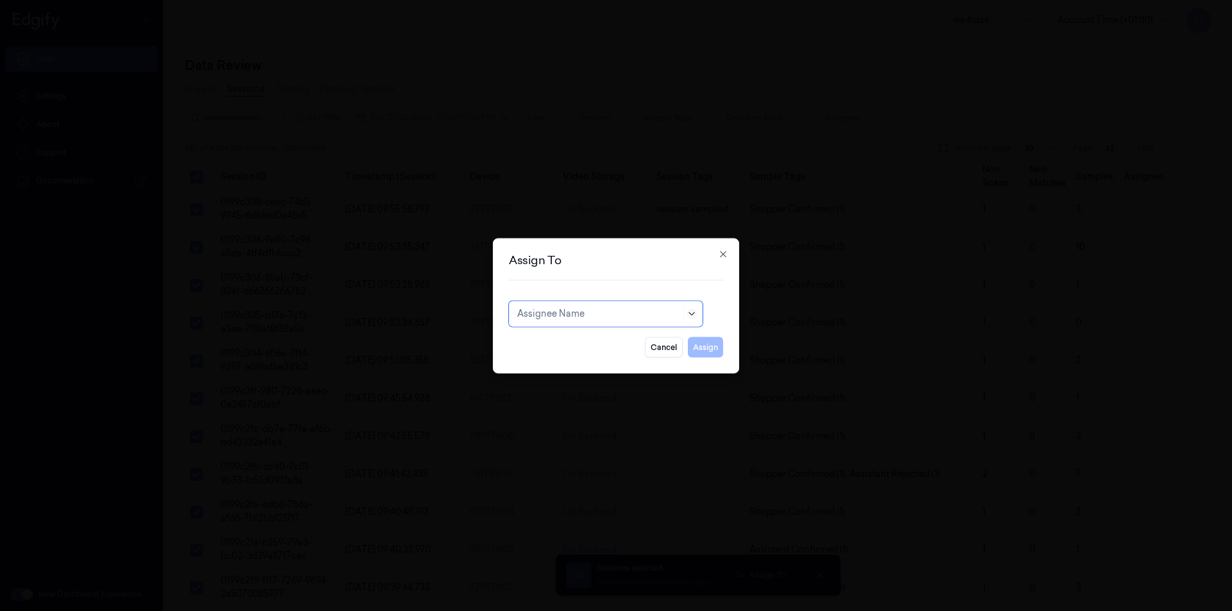
click at [689, 316] on icon at bounding box center [691, 314] width 10 height 10
type input "MO"
click at [592, 343] on div "[PERSON_NAME]" at bounding box center [605, 342] width 177 height 13
drag, startPoint x: 699, startPoint y: 347, endPoint x: 512, endPoint y: 345, distance: 186.7
click at [699, 347] on button "Assign" at bounding box center [705, 347] width 35 height 21
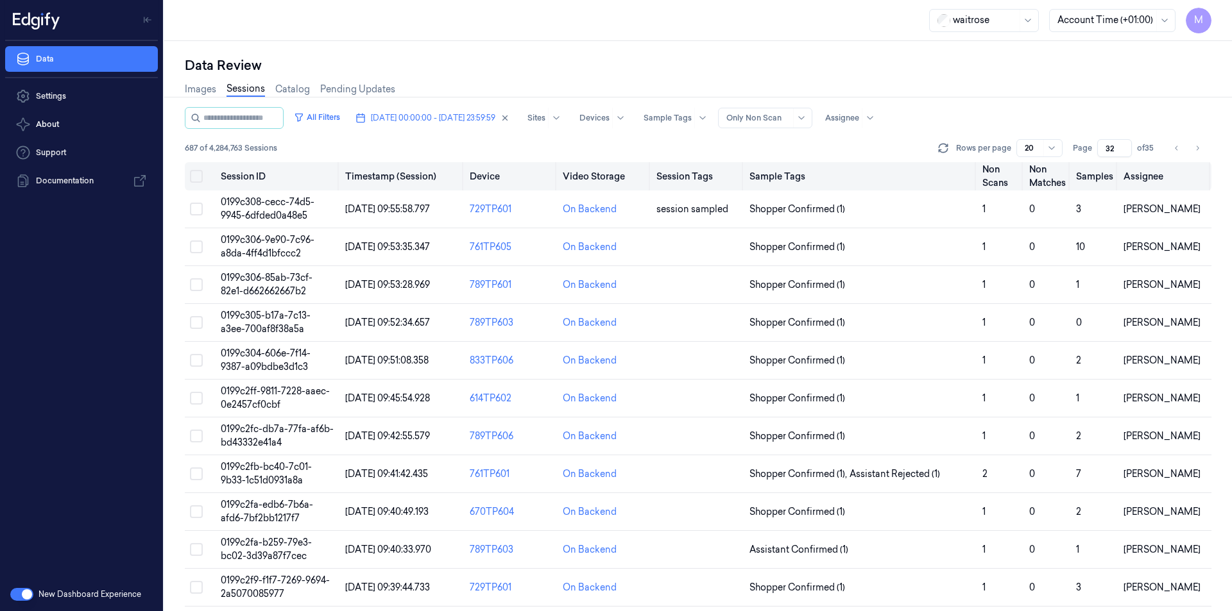
drag, startPoint x: 1202, startPoint y: 152, endPoint x: 1156, endPoint y: 165, distance: 47.9
click at [1202, 152] on button "Go to next page" at bounding box center [1197, 148] width 18 height 18
type input "33"
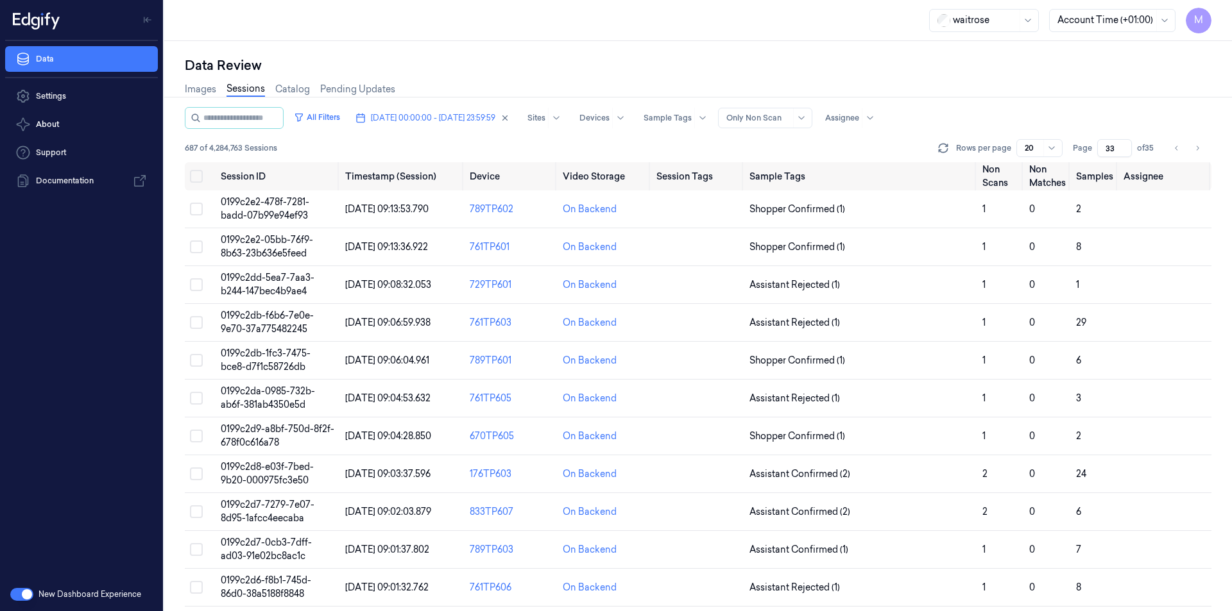
click at [606, 76] on div "Images Sessions Catalog Pending Updates" at bounding box center [698, 90] width 1026 height 33
click at [194, 176] on button "Select all" at bounding box center [196, 176] width 13 height 13
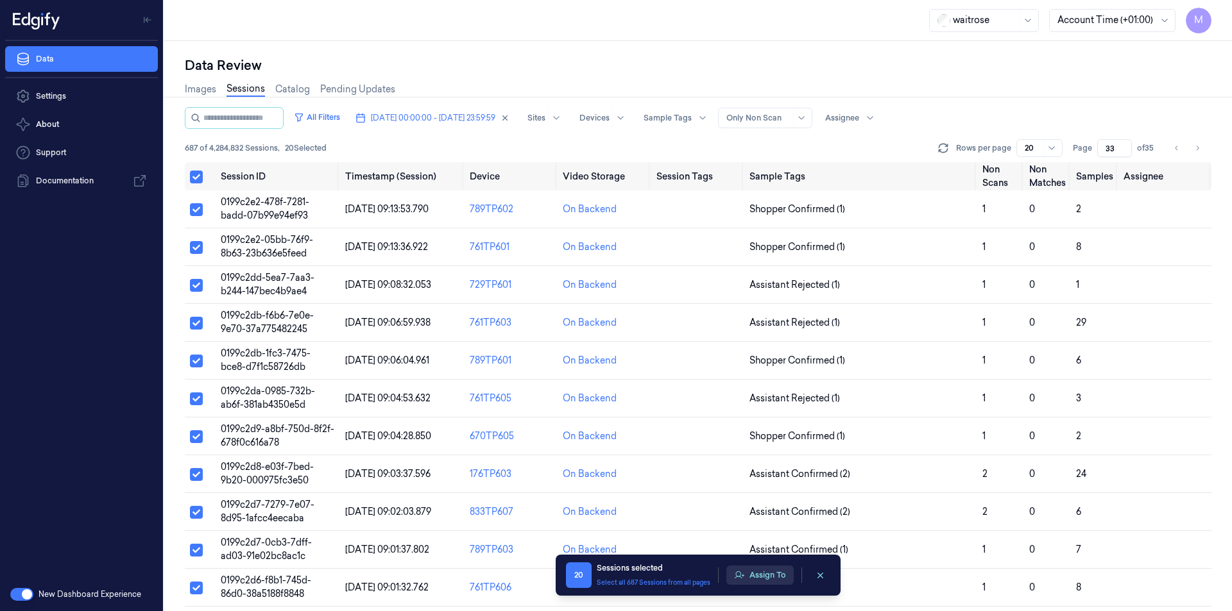
click at [752, 573] on button "Assign To" at bounding box center [759, 575] width 67 height 19
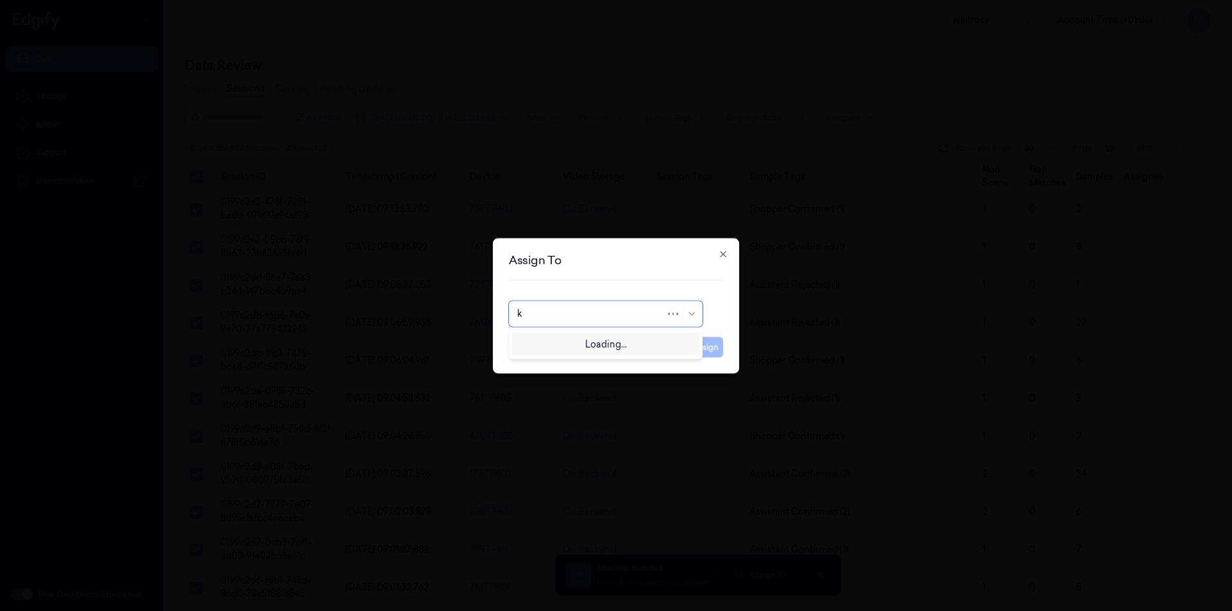
type input "ko"
click at [579, 344] on div "korisetty prem" at bounding box center [605, 342] width 177 height 13
click at [709, 351] on button "Assign" at bounding box center [705, 347] width 35 height 21
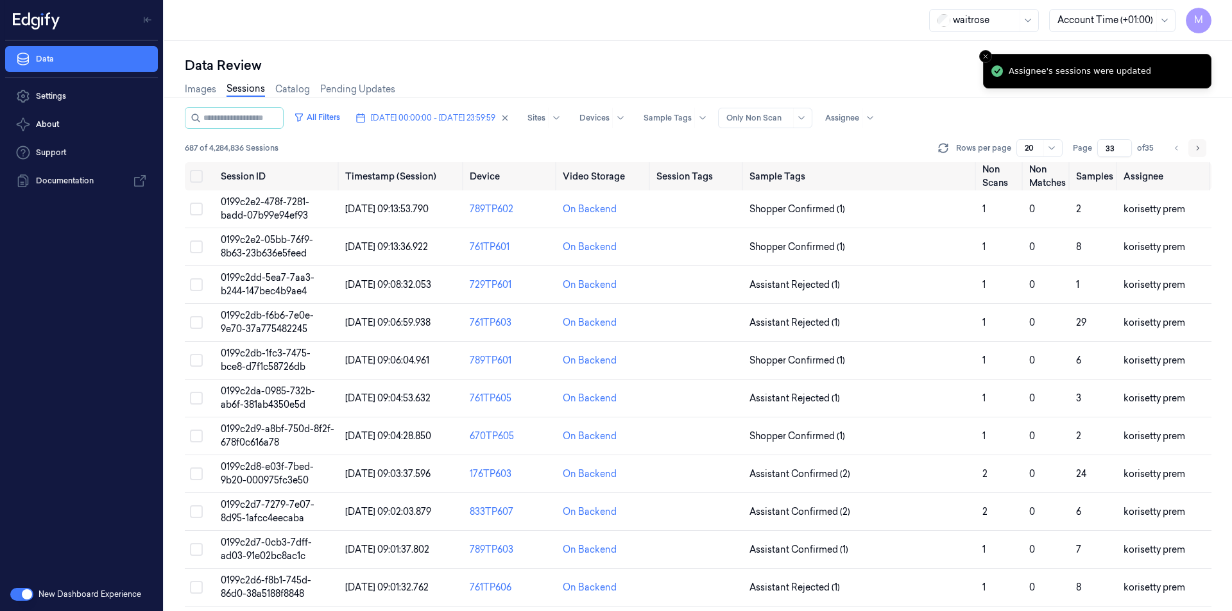
click at [1203, 156] on button "Go to next page" at bounding box center [1197, 148] width 18 height 18
type input "34"
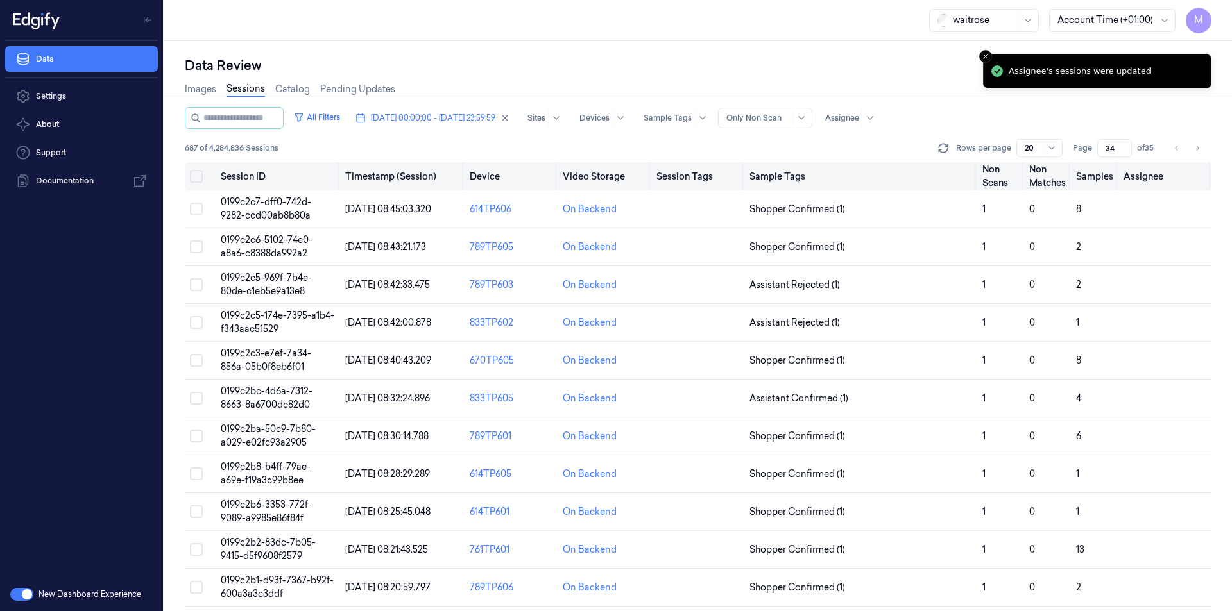
click at [196, 178] on button "Select all" at bounding box center [196, 176] width 13 height 13
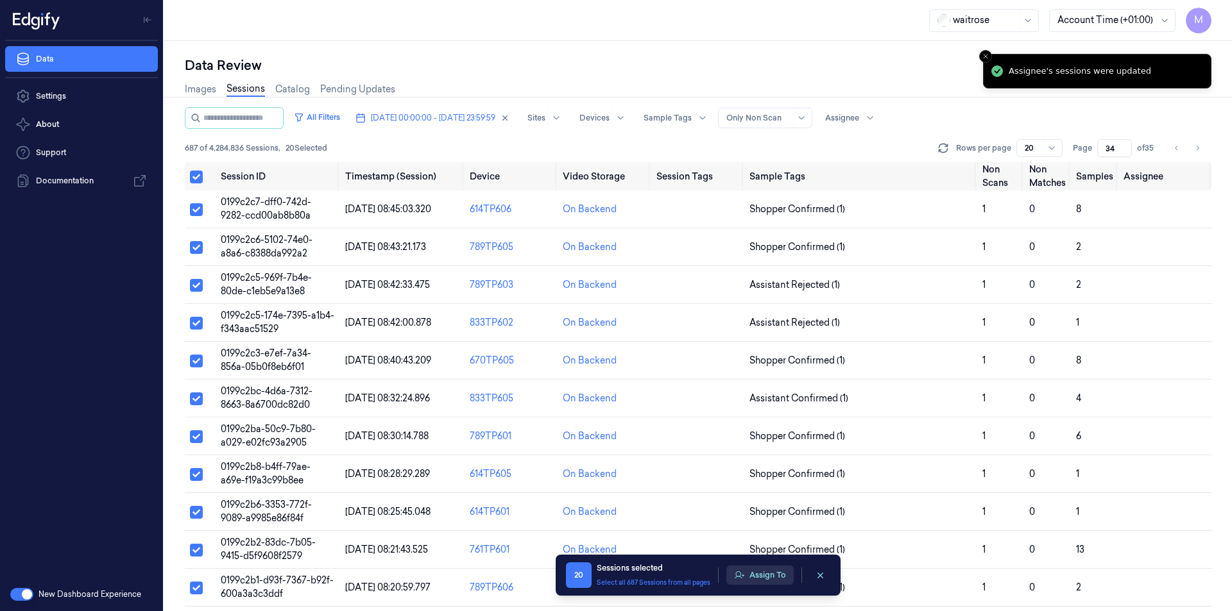
click at [763, 580] on button "Assign To" at bounding box center [759, 575] width 67 height 19
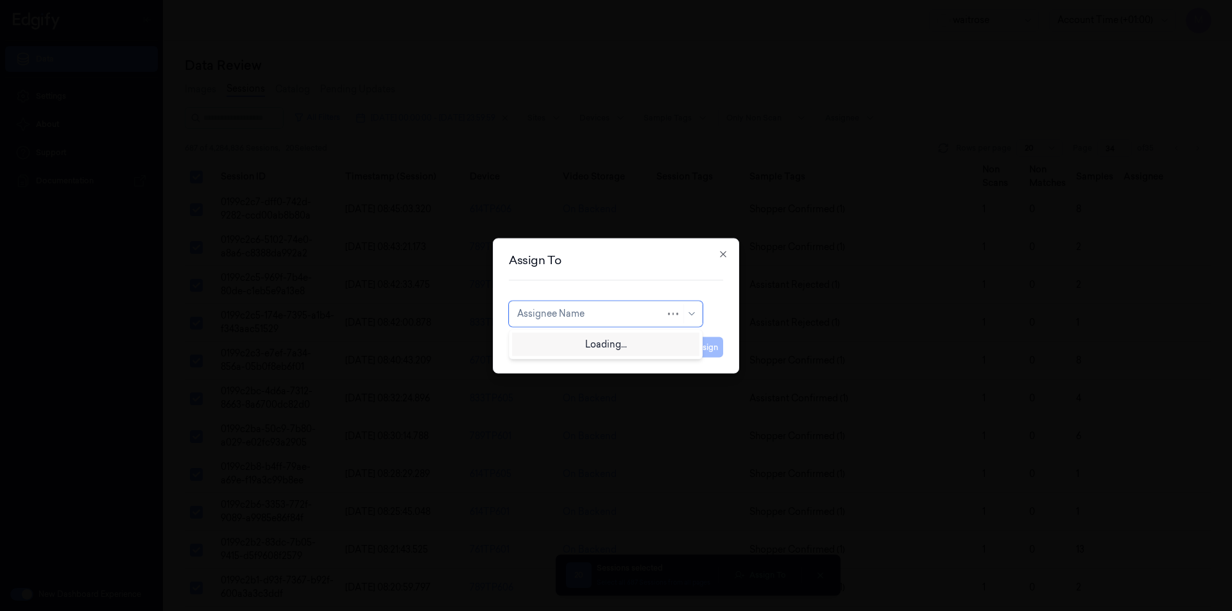
click at [627, 325] on div "Assignee Name" at bounding box center [606, 314] width 194 height 26
type input "var"
click at [572, 363] on div "[PERSON_NAME] g" at bounding box center [605, 363] width 177 height 13
click at [706, 343] on button "Assign" at bounding box center [705, 347] width 35 height 21
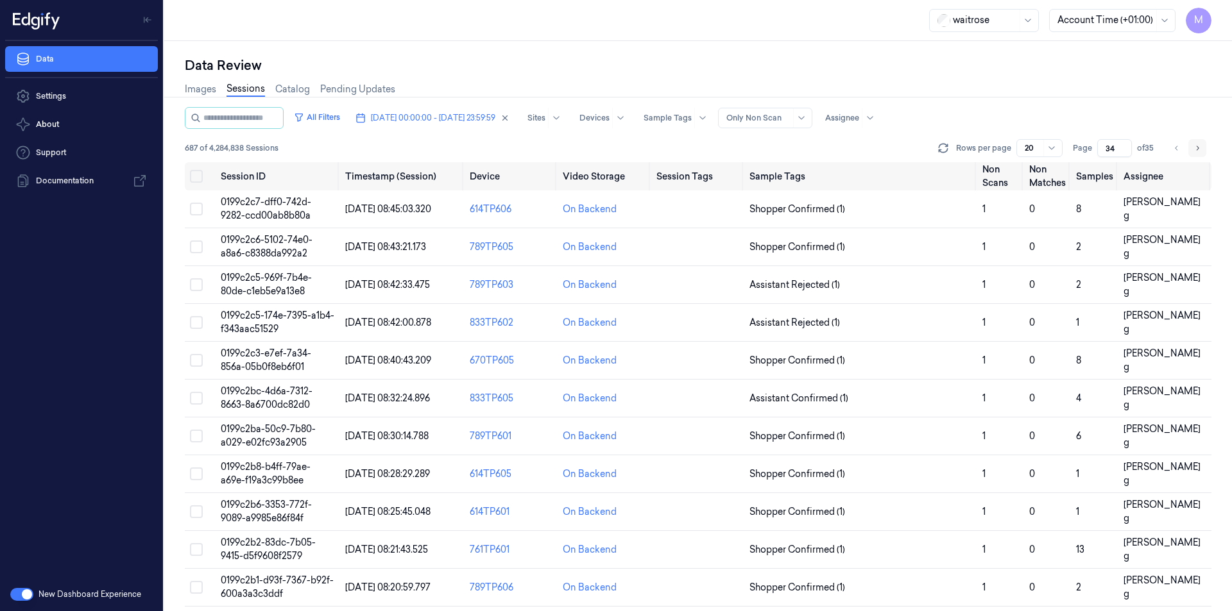
click at [1189, 147] on button "Go to next page" at bounding box center [1197, 148] width 18 height 18
type input "35"
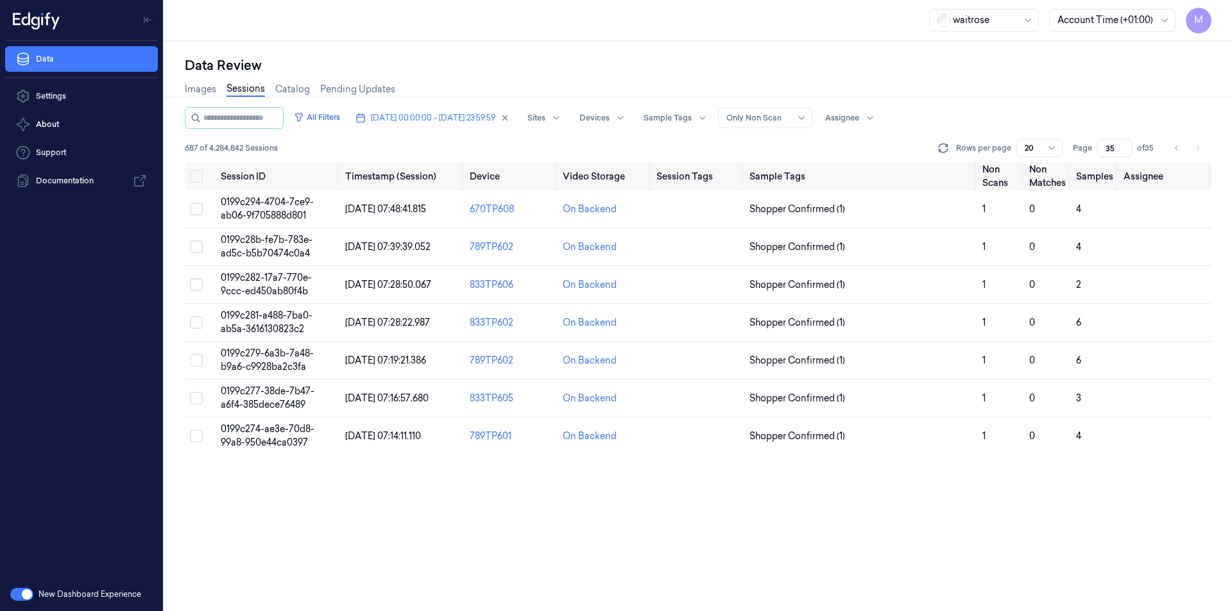
click at [1069, 103] on div "Images Sessions Catalog Pending Updates" at bounding box center [698, 90] width 1026 height 33
click at [194, 174] on button "Select all" at bounding box center [196, 176] width 13 height 13
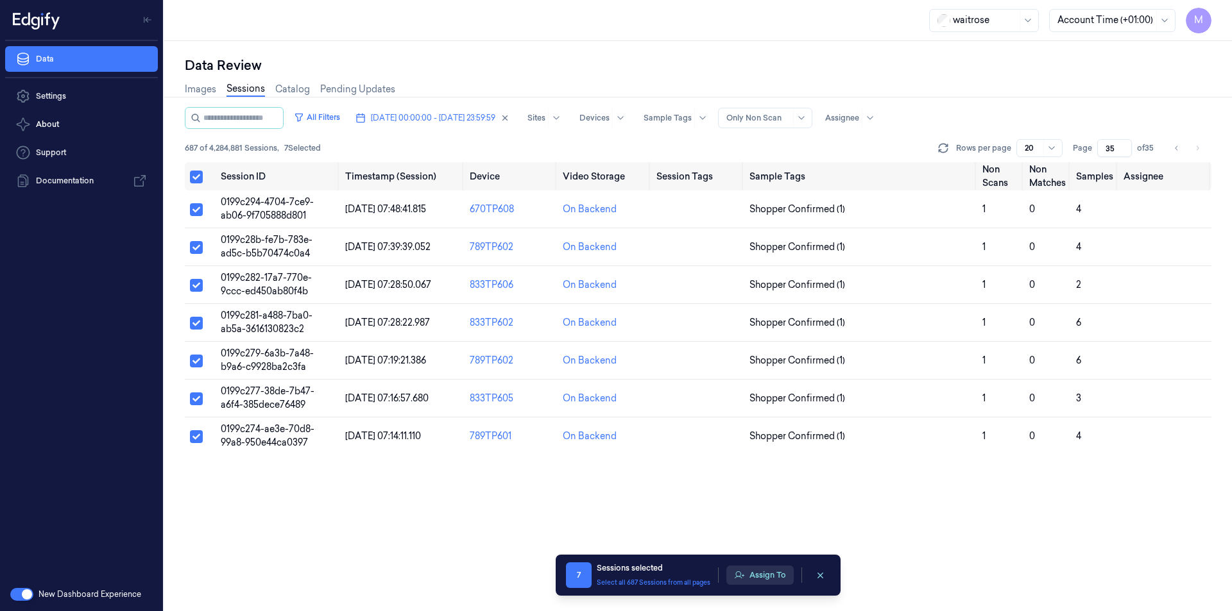
click at [752, 573] on button "Assign To" at bounding box center [759, 575] width 67 height 19
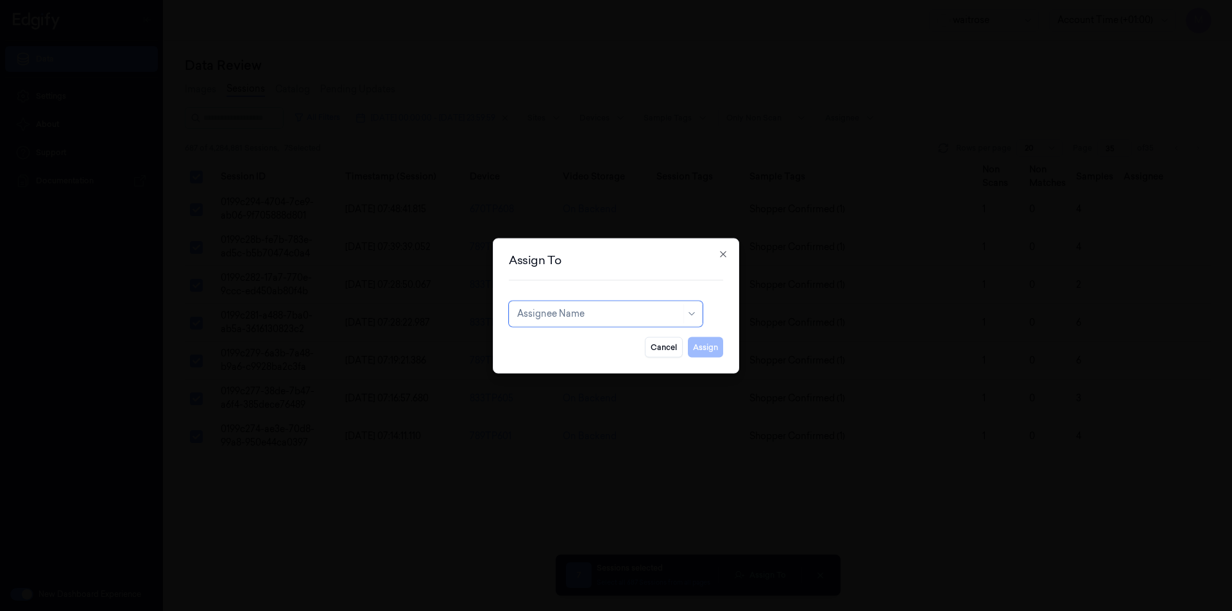
click at [635, 313] on div at bounding box center [599, 313] width 164 height 13
type input "ru"
click at [550, 346] on div "rupa a" at bounding box center [605, 342] width 177 height 13
click at [702, 341] on button "Assign" at bounding box center [705, 347] width 35 height 21
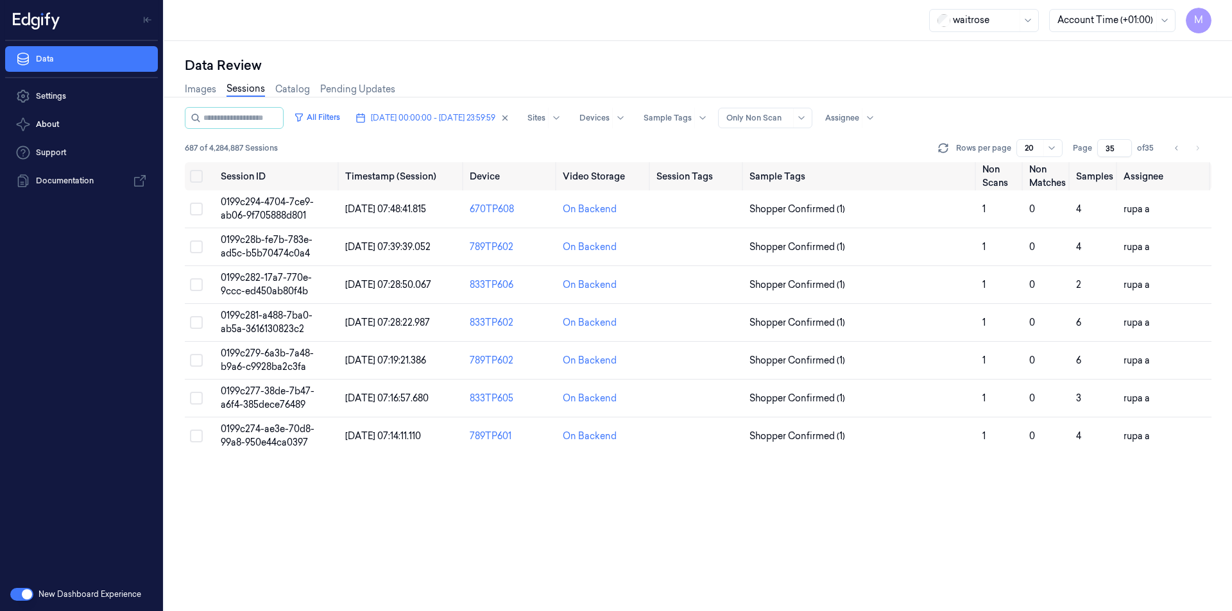
click at [604, 12] on div "waitrose Account Time (+01:00) M" at bounding box center [697, 20] width 1067 height 41
click at [1178, 148] on icon "Go to previous page" at bounding box center [1177, 148] width 8 height 10
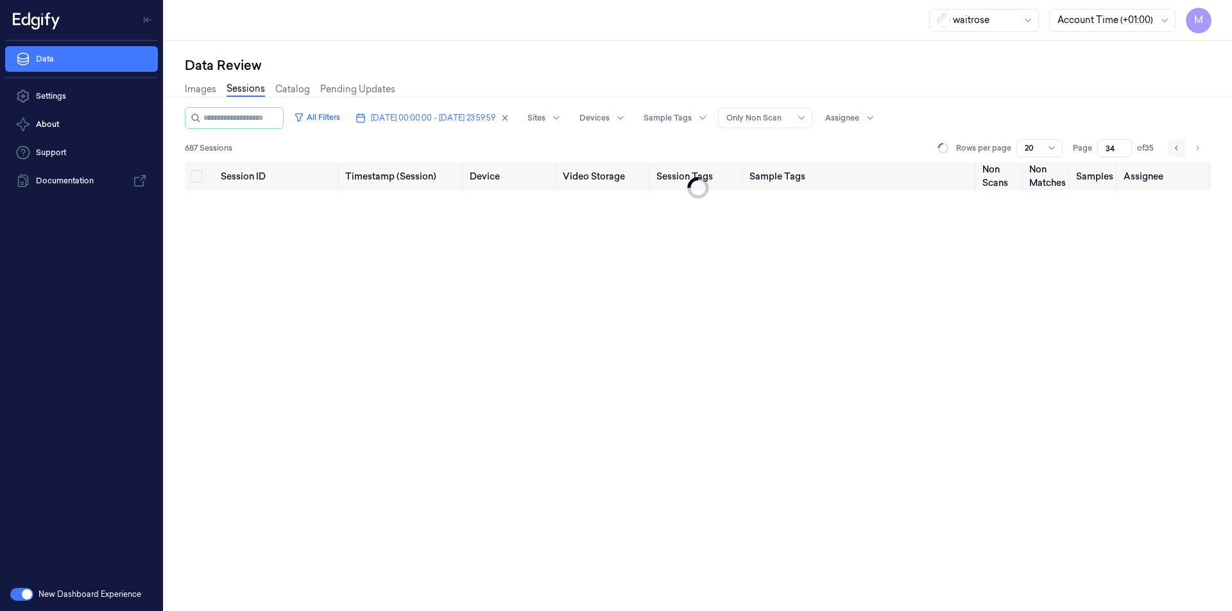
click at [1178, 148] on icon "Go to previous page" at bounding box center [1177, 148] width 8 height 10
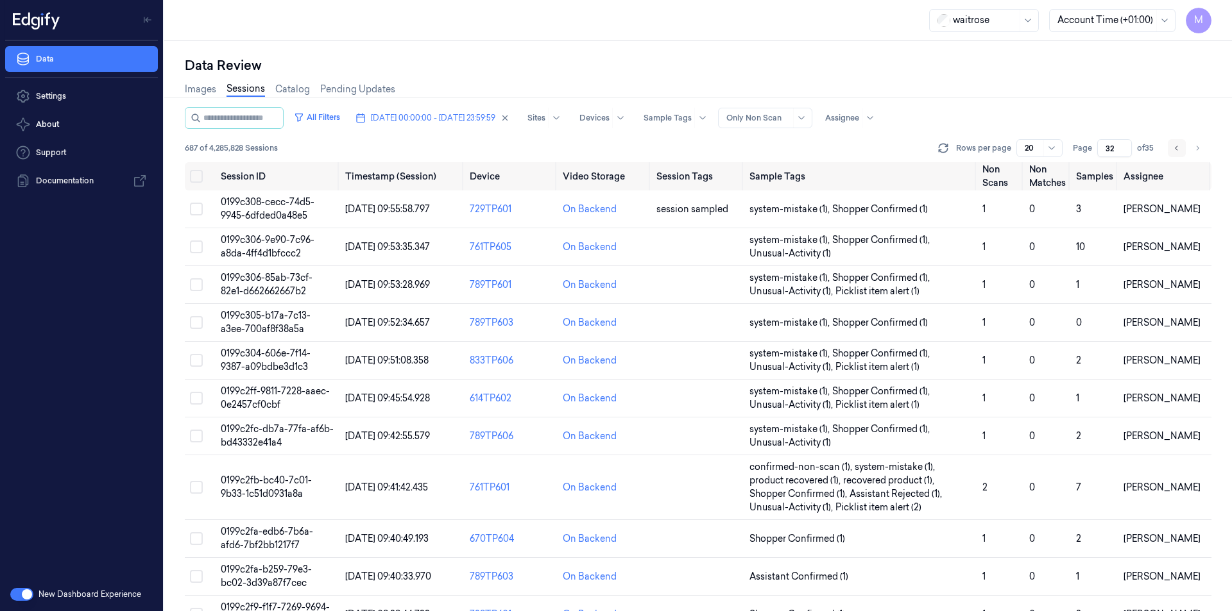
click at [1178, 148] on button "Go to previous page" at bounding box center [1176, 148] width 18 height 18
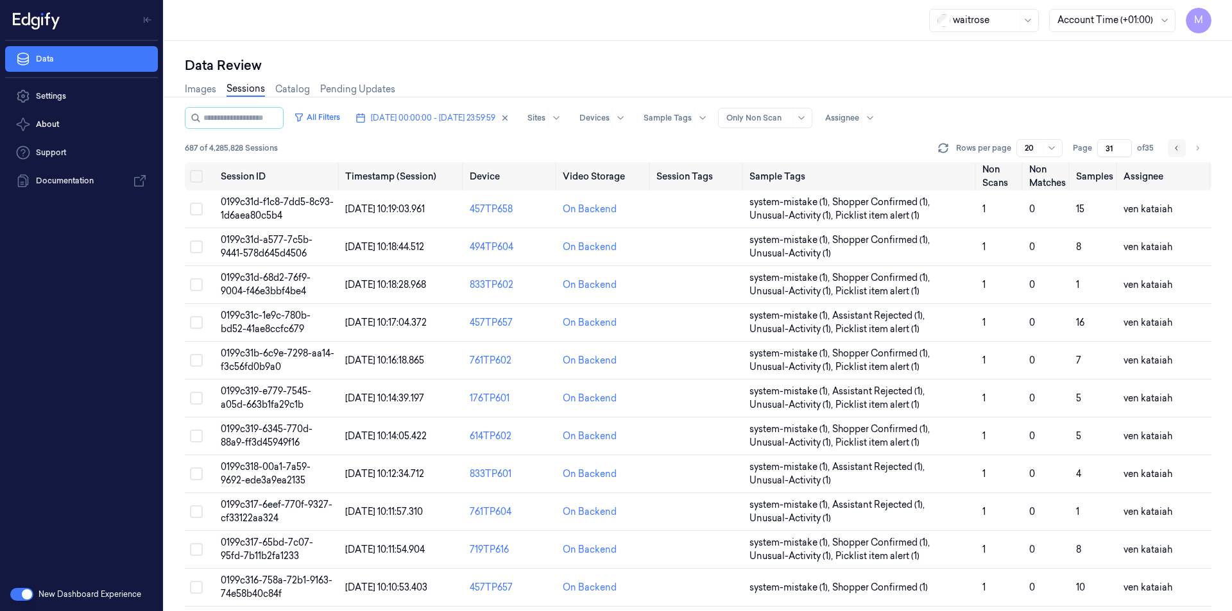
click at [1178, 148] on icon "Go to previous page" at bounding box center [1177, 148] width 8 height 10
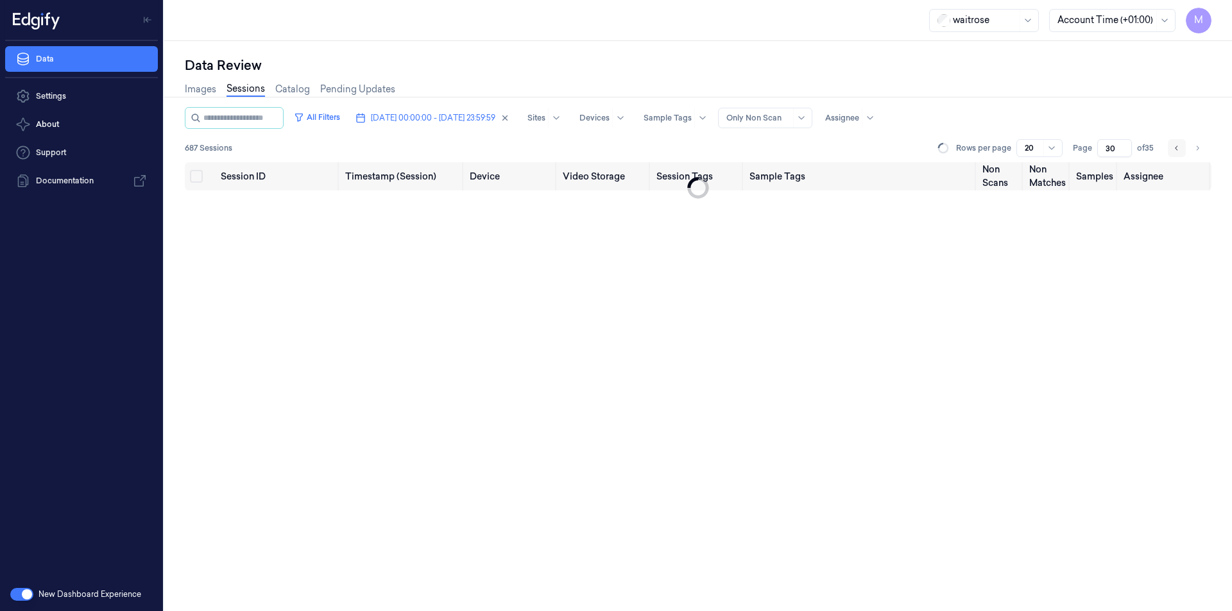
click at [1178, 148] on icon "Go to previous page" at bounding box center [1177, 148] width 8 height 10
type input "26"
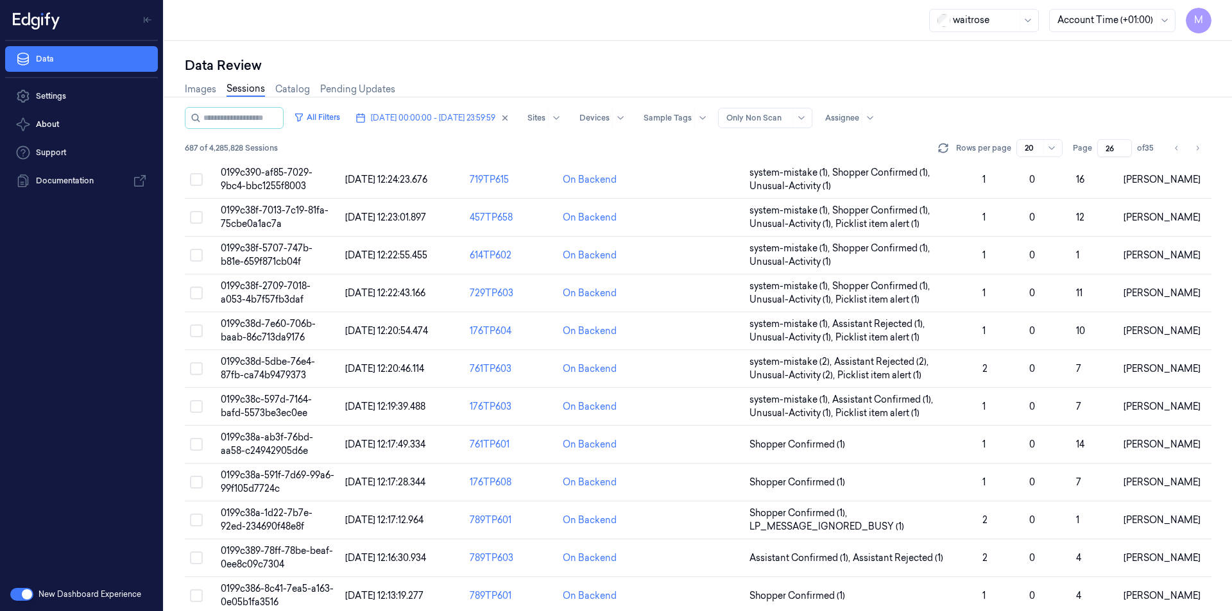
scroll to position [346, 0]
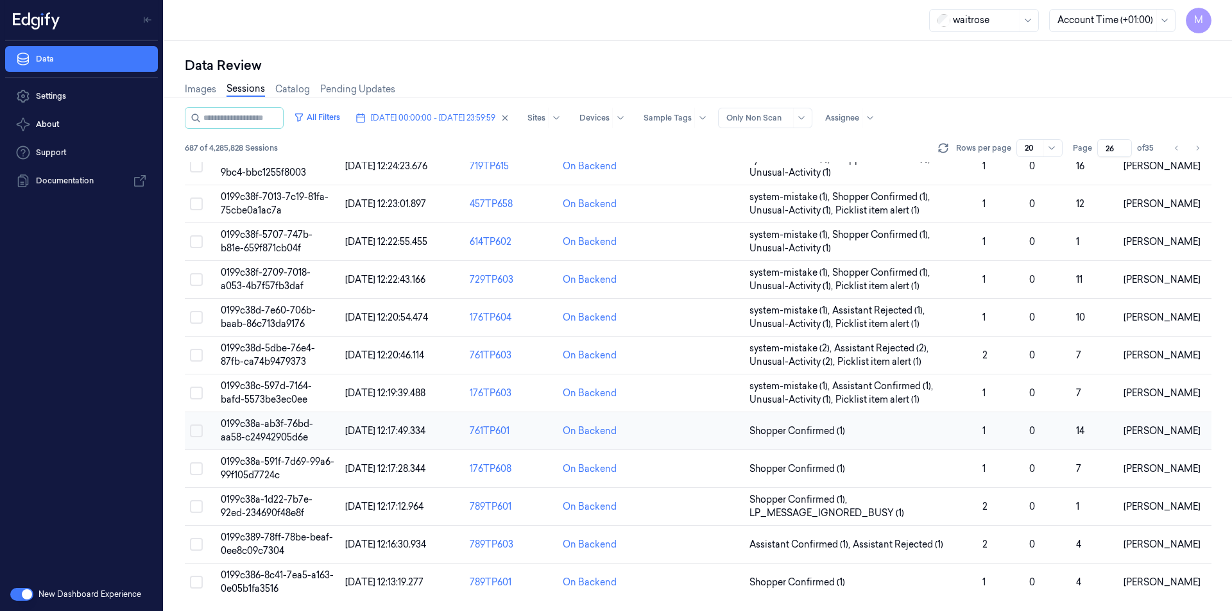
click at [192, 432] on button "Select row" at bounding box center [196, 431] width 13 height 13
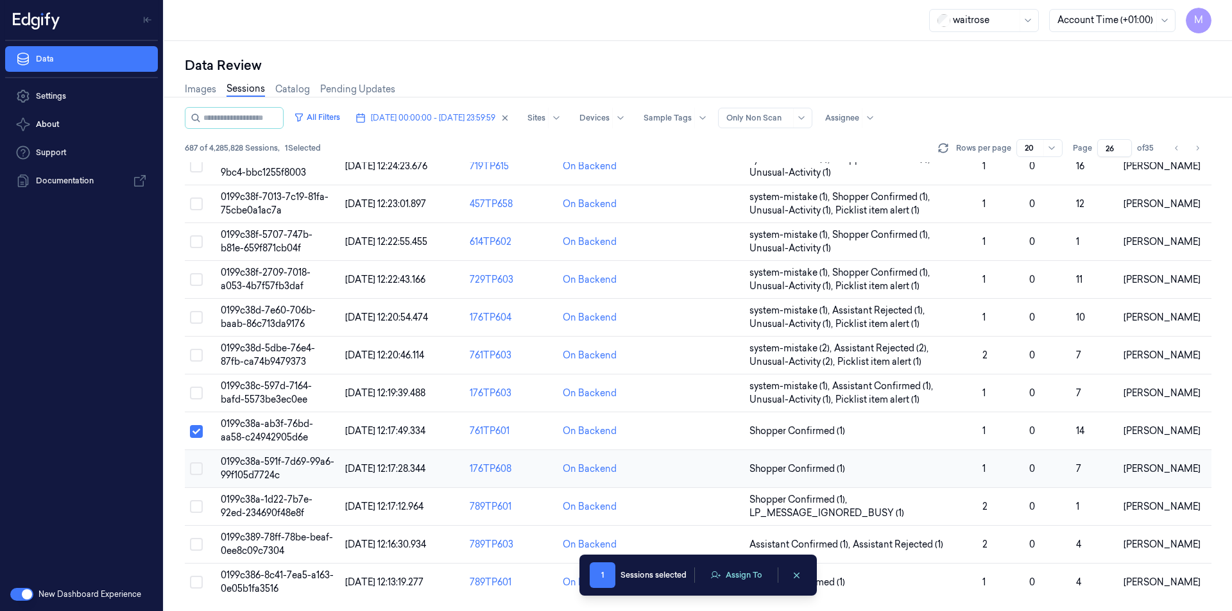
click at [195, 470] on button "Select row" at bounding box center [196, 468] width 13 height 13
click at [194, 503] on button "Select row" at bounding box center [196, 506] width 13 height 13
click at [193, 545] on button "Select row" at bounding box center [196, 544] width 13 height 13
click at [197, 586] on button "Select row" at bounding box center [196, 582] width 13 height 13
click at [751, 579] on button "Assign To" at bounding box center [735, 575] width 67 height 19
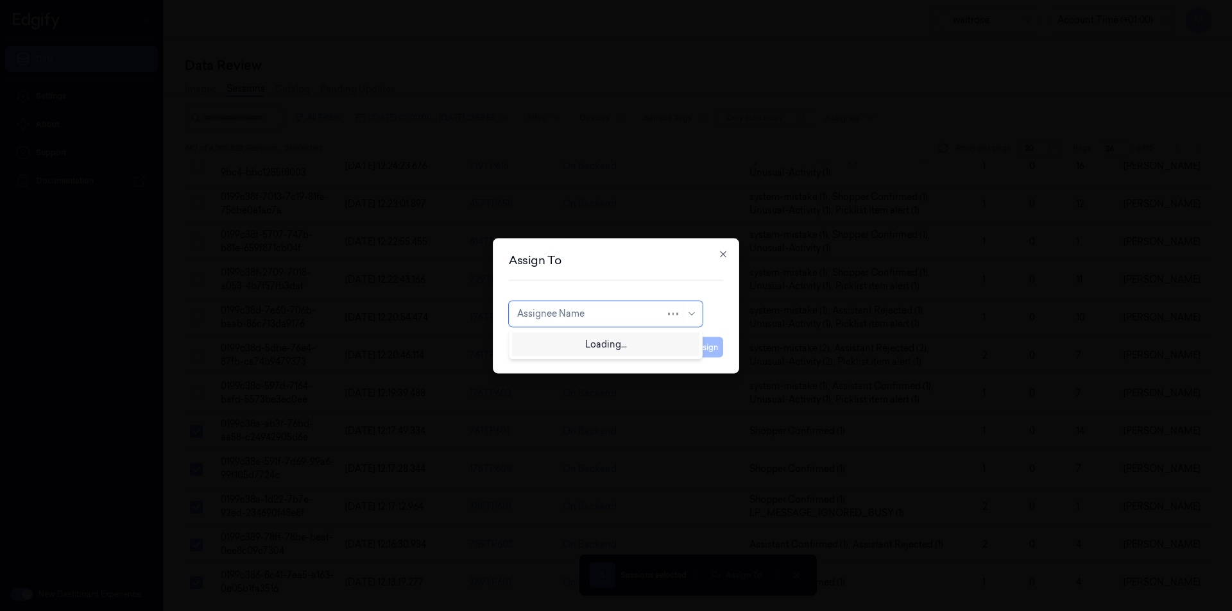
click at [583, 323] on div "Assignee Name" at bounding box center [606, 314] width 194 height 26
type input "rup"
click at [563, 346] on div "rupa a" at bounding box center [605, 342] width 177 height 13
click at [698, 348] on button "Assign" at bounding box center [705, 347] width 35 height 21
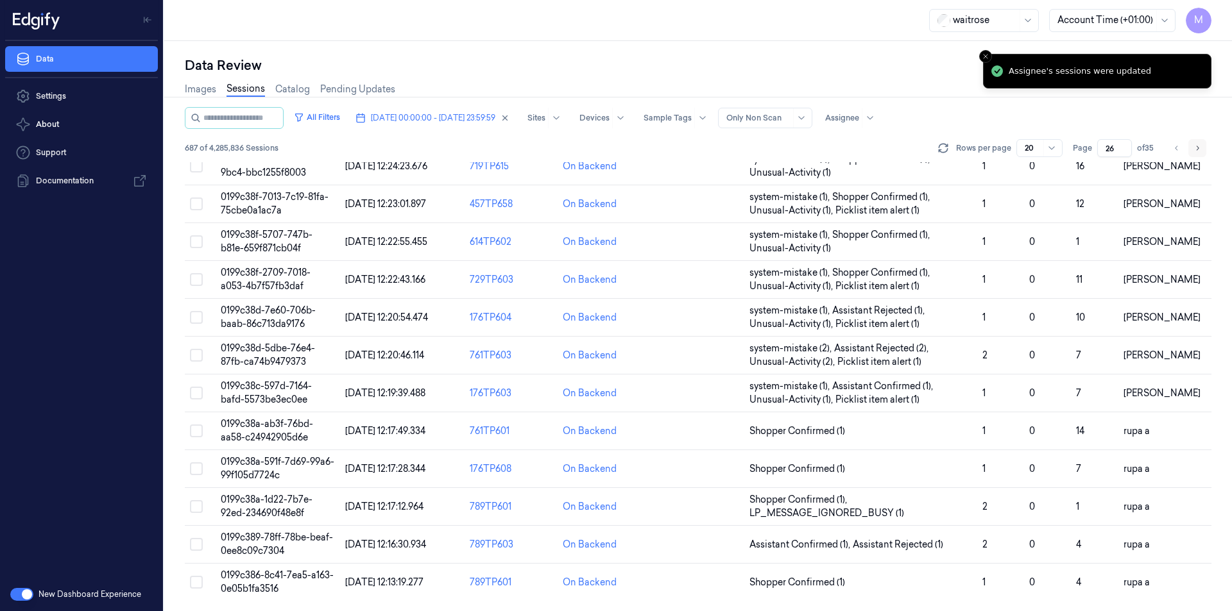
click at [1202, 149] on button "Go to next page" at bounding box center [1197, 148] width 18 height 18
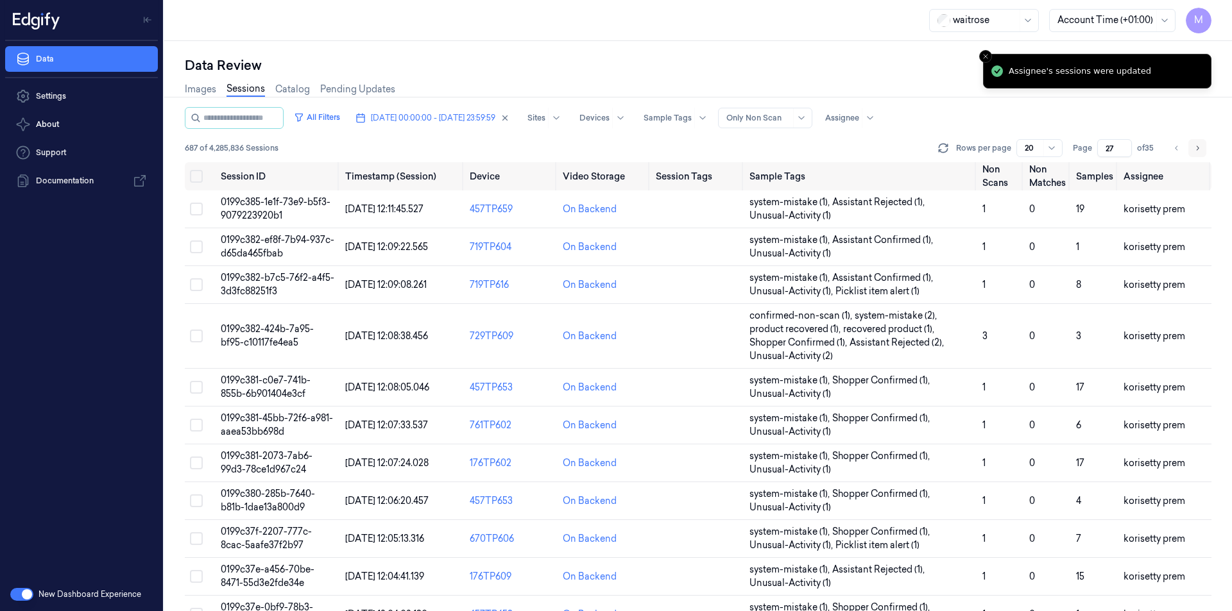
click at [1202, 149] on button "Go to next page" at bounding box center [1197, 148] width 18 height 18
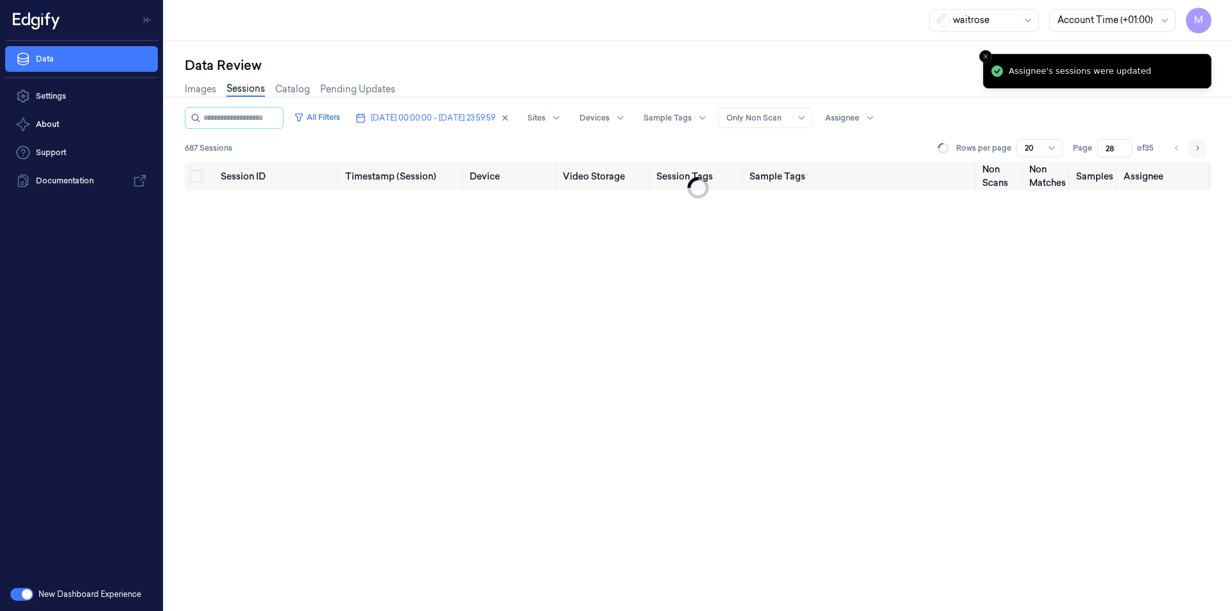
click at [1202, 149] on button "Go to next page" at bounding box center [1197, 148] width 18 height 18
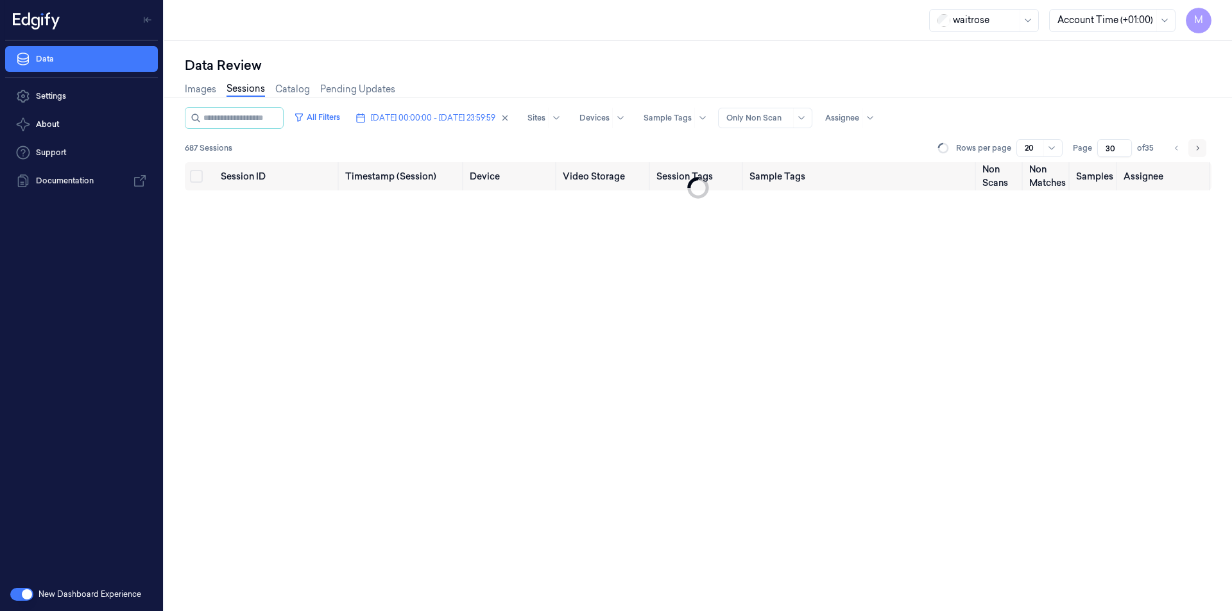
click at [1202, 149] on button "Go to next page" at bounding box center [1197, 148] width 18 height 18
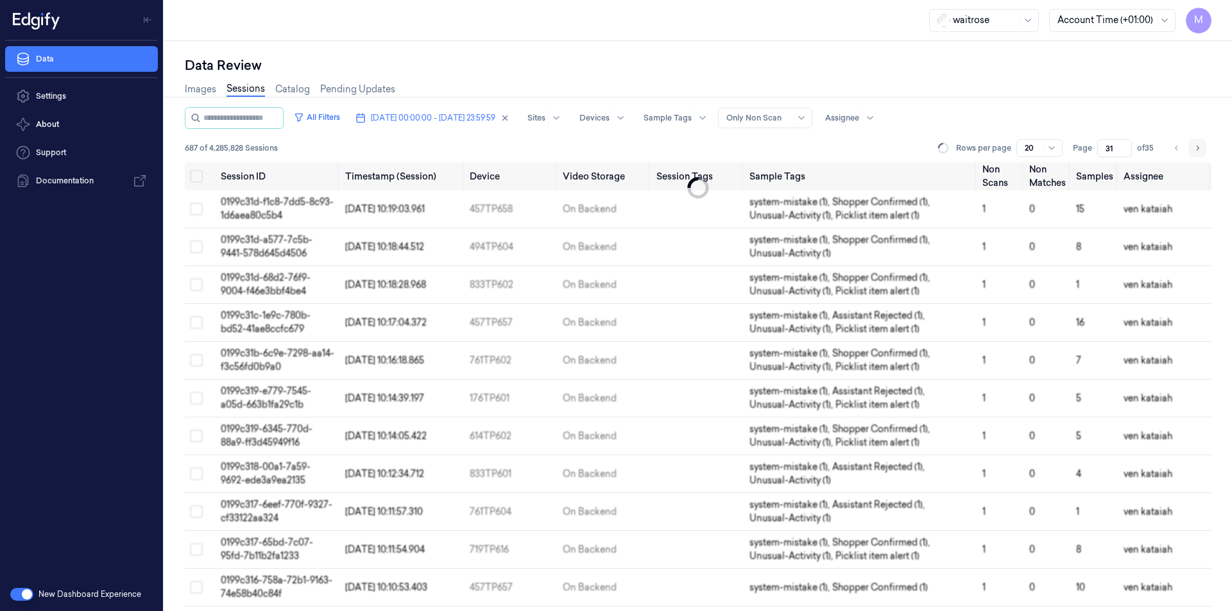
click at [1202, 149] on button "Go to next page" at bounding box center [1197, 148] width 18 height 18
type input "32"
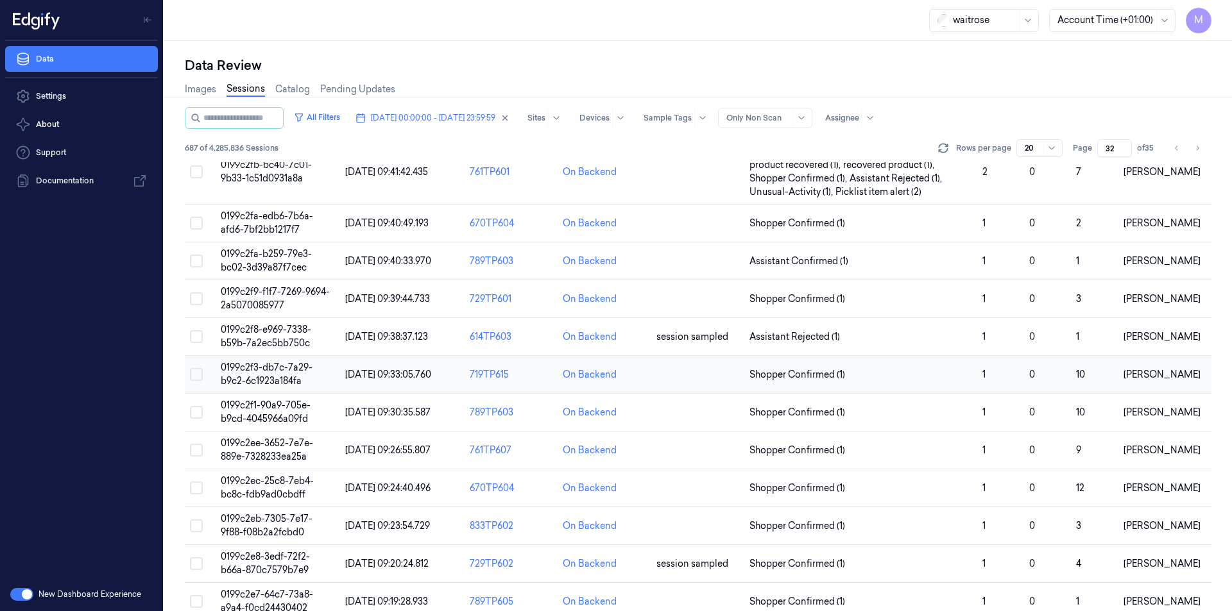
scroll to position [309, 0]
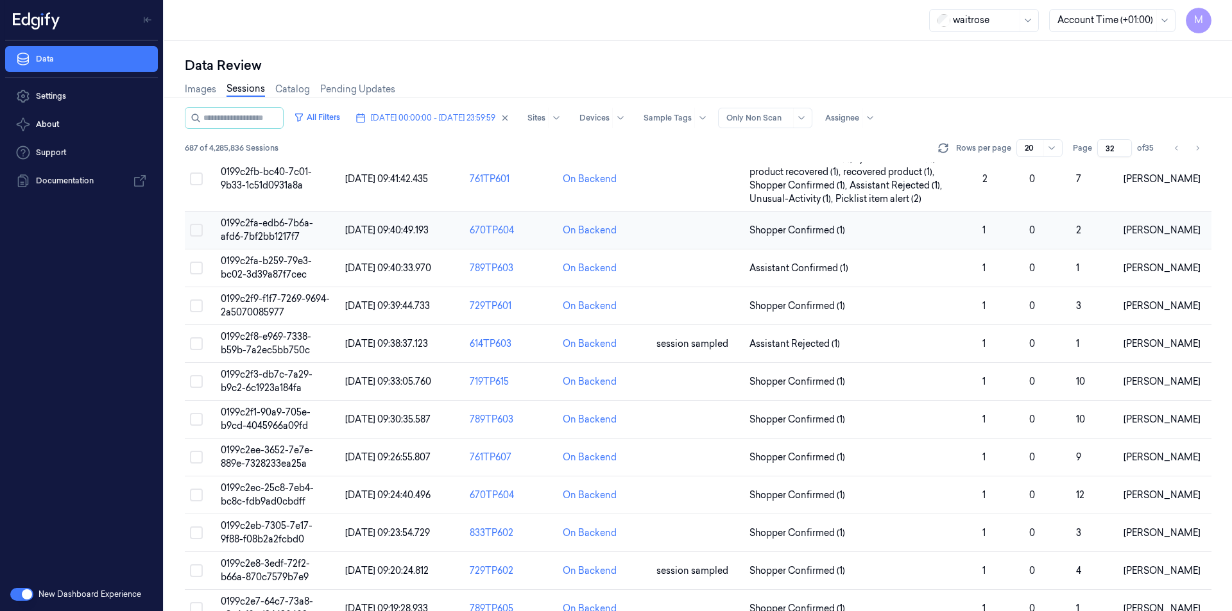
click at [198, 234] on button "Select row" at bounding box center [196, 230] width 13 height 13
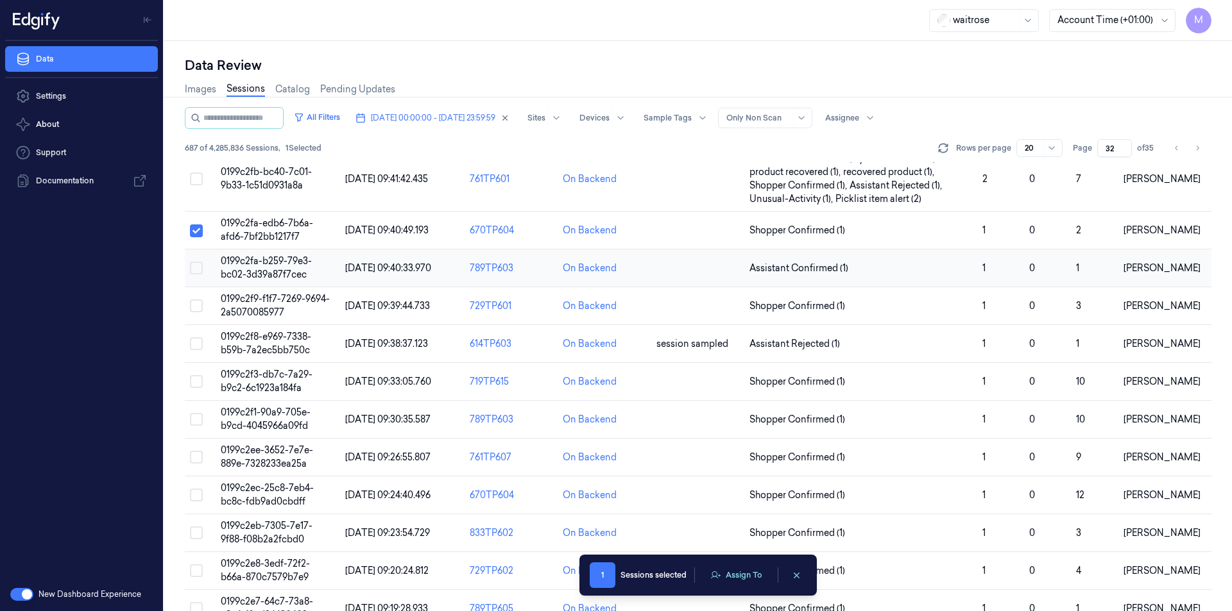
click at [199, 267] on button "Select row" at bounding box center [196, 268] width 13 height 13
click at [192, 306] on button "Select row" at bounding box center [196, 306] width 13 height 13
click at [196, 344] on button "Select row" at bounding box center [196, 343] width 13 height 13
click at [196, 380] on button "Select row" at bounding box center [196, 381] width 13 height 13
click at [197, 420] on button "Select row" at bounding box center [196, 419] width 13 height 13
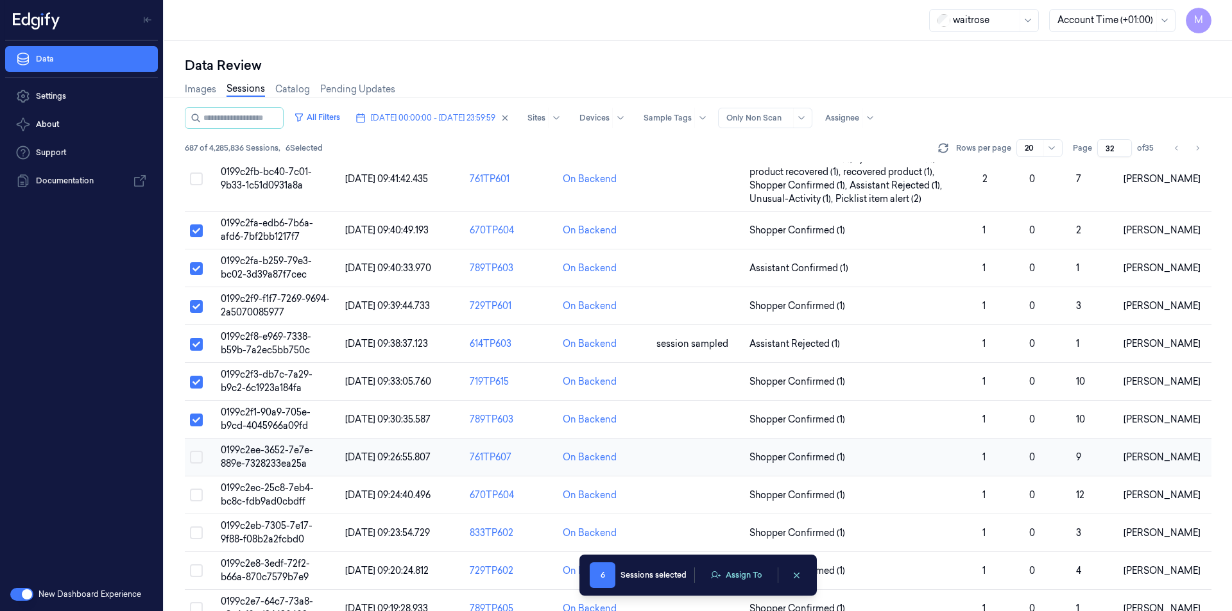
click at [195, 460] on button "Select row" at bounding box center [196, 457] width 13 height 13
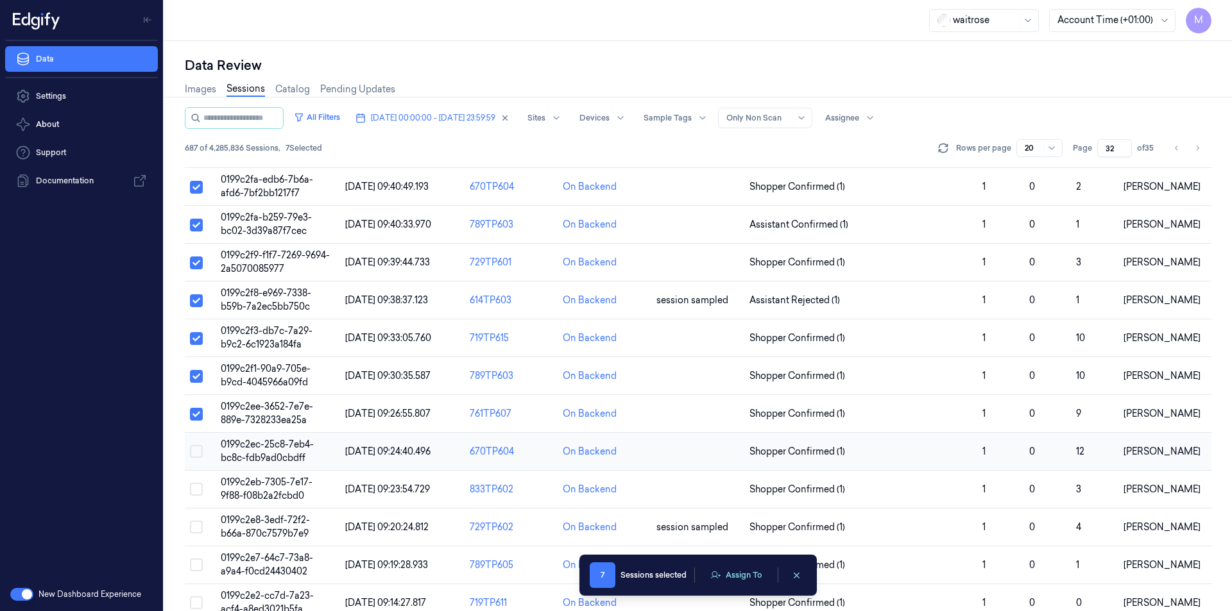
scroll to position [373, 0]
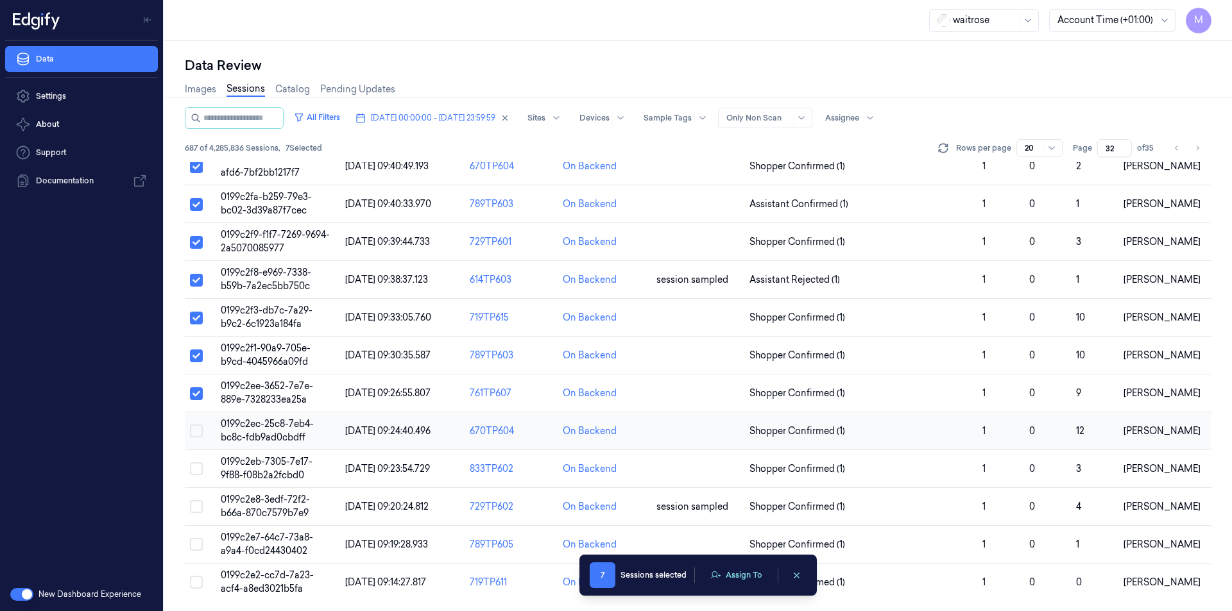
click at [195, 436] on button "Select row" at bounding box center [196, 431] width 13 height 13
click at [193, 471] on button "Select row" at bounding box center [196, 468] width 13 height 13
click at [198, 508] on button "Select row" at bounding box center [196, 506] width 13 height 13
click at [200, 543] on button "Select row" at bounding box center [196, 544] width 13 height 13
click at [192, 579] on button "Select row" at bounding box center [196, 582] width 13 height 13
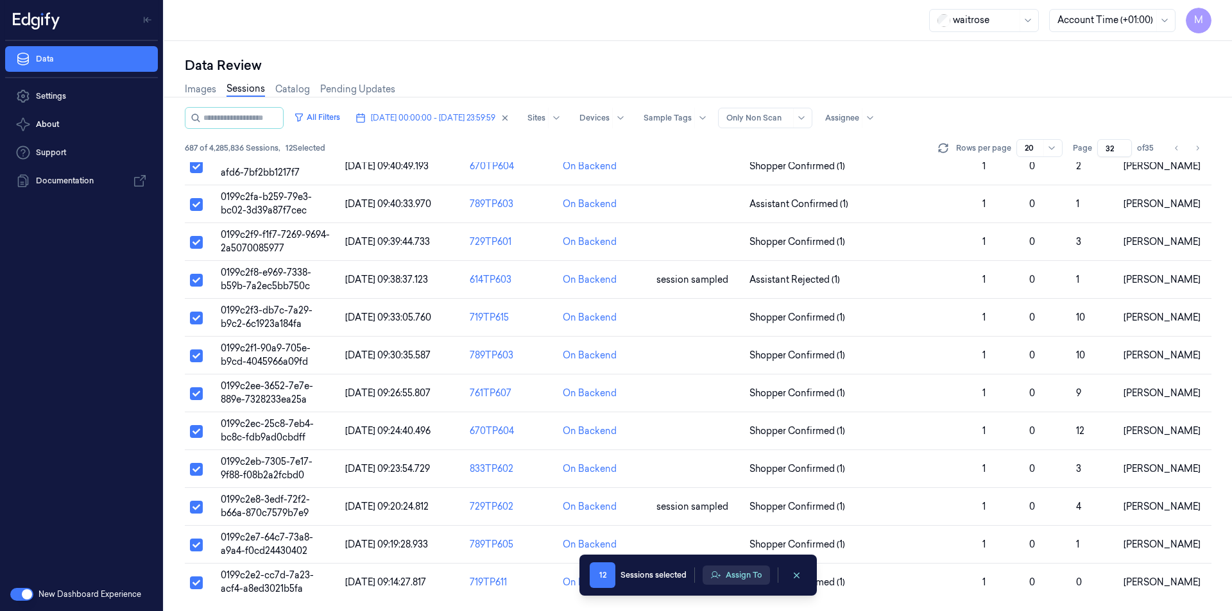
click at [724, 579] on button "Assign To" at bounding box center [735, 575] width 67 height 19
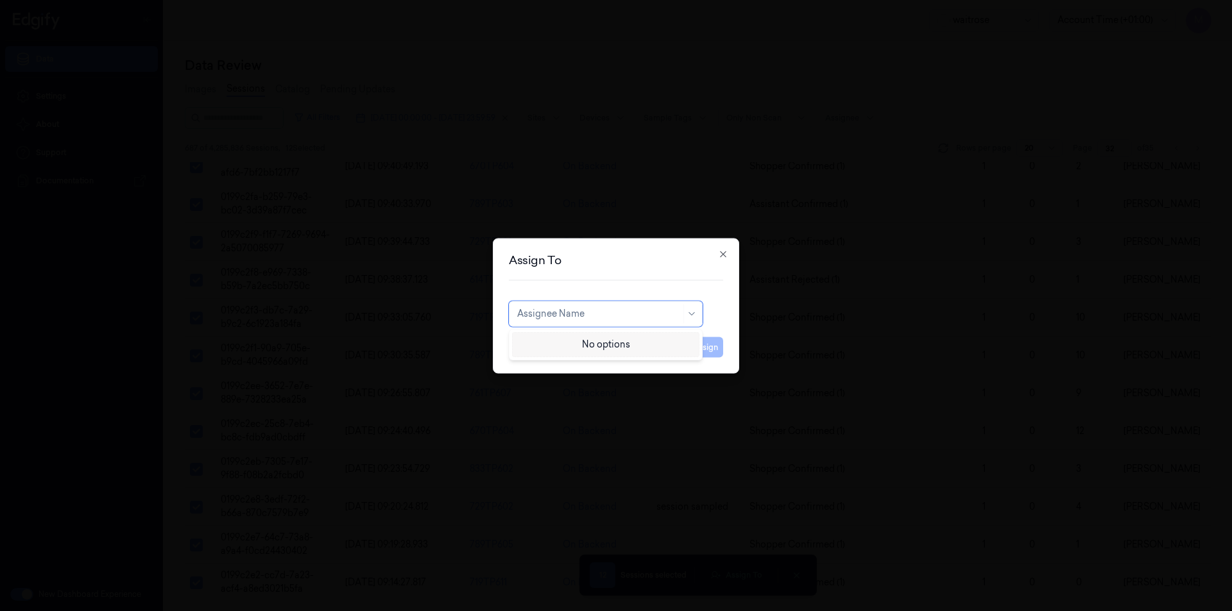
click at [603, 319] on div at bounding box center [599, 313] width 164 height 13
type input "ru"
click at [550, 344] on div "rupa a" at bounding box center [605, 342] width 177 height 13
click at [699, 342] on button "Assign" at bounding box center [705, 347] width 35 height 21
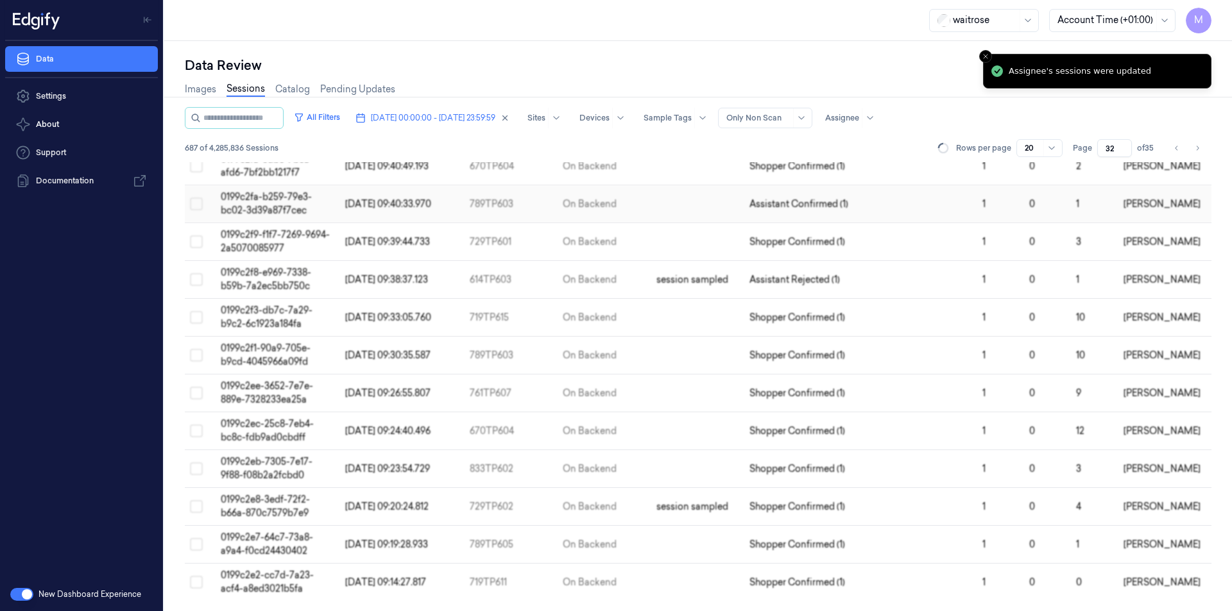
scroll to position [371, 0]
click at [903, 80] on div "Images Sessions Catalog Pending Updates" at bounding box center [698, 90] width 1026 height 33
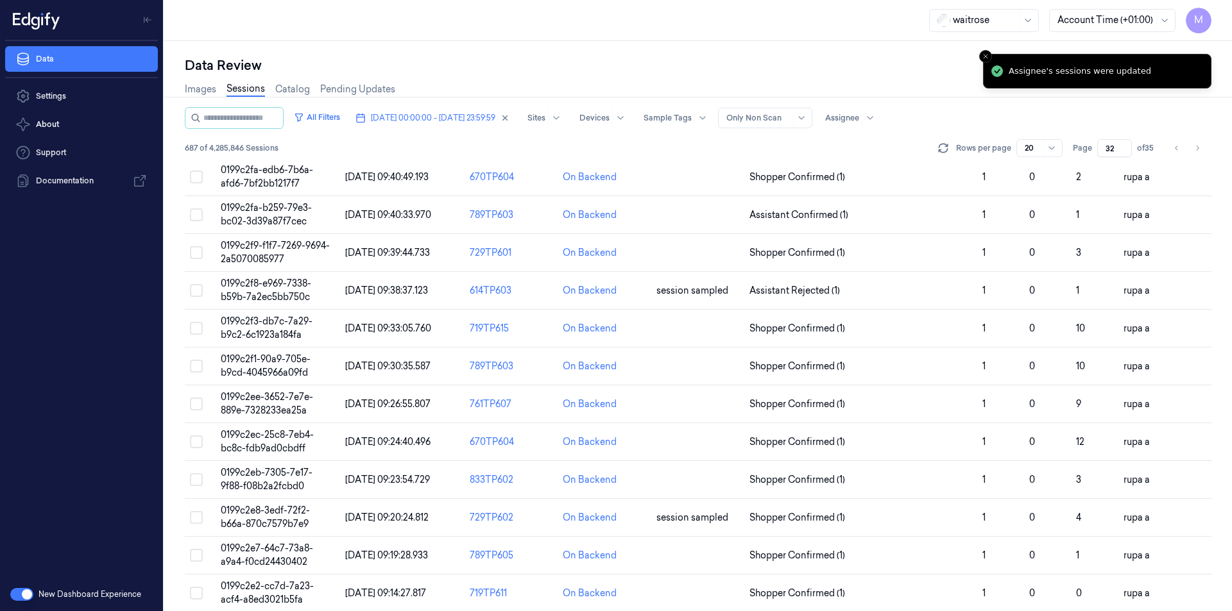
scroll to position [373, 0]
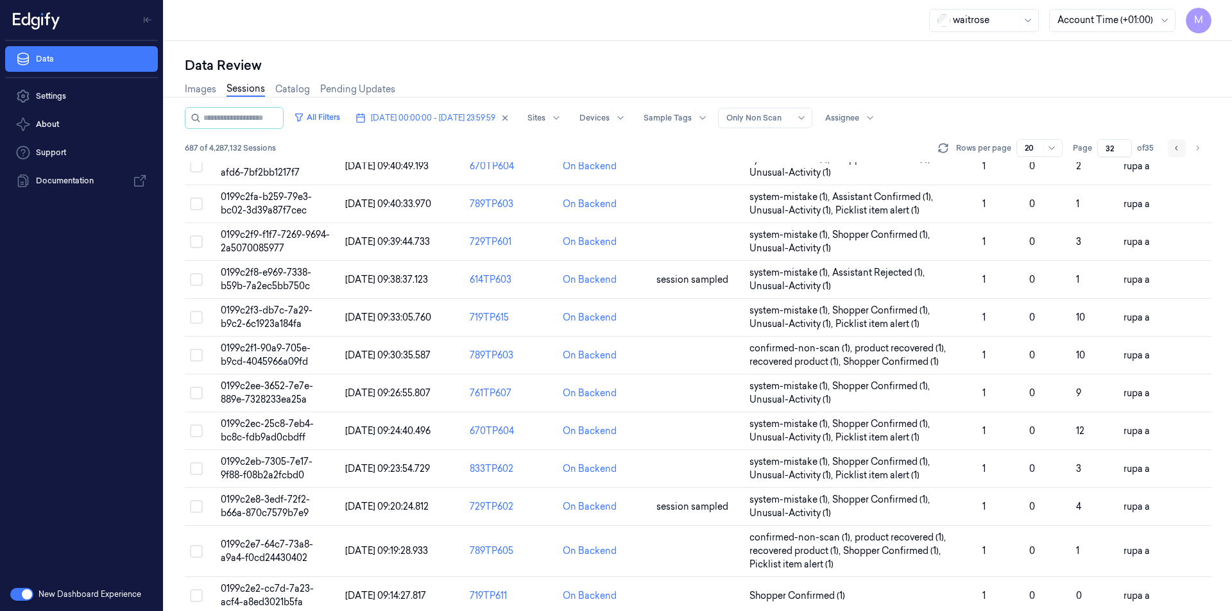
click at [1175, 146] on icon "Go to previous page" at bounding box center [1177, 148] width 8 height 10
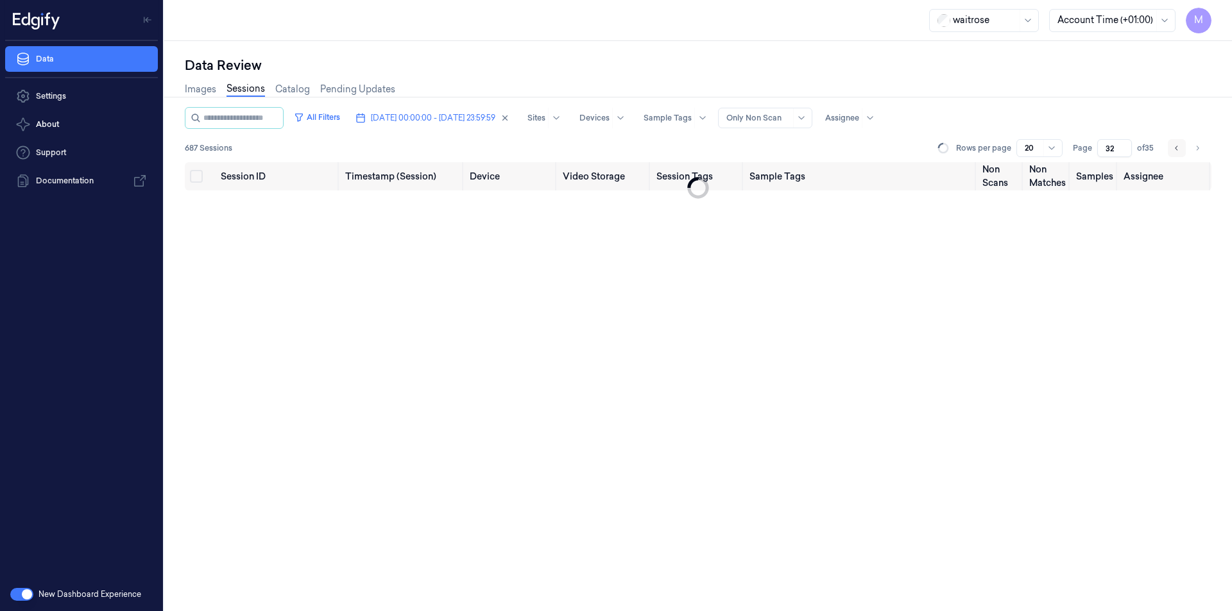
click at [1175, 146] on icon "Go to previous page" at bounding box center [1177, 148] width 8 height 10
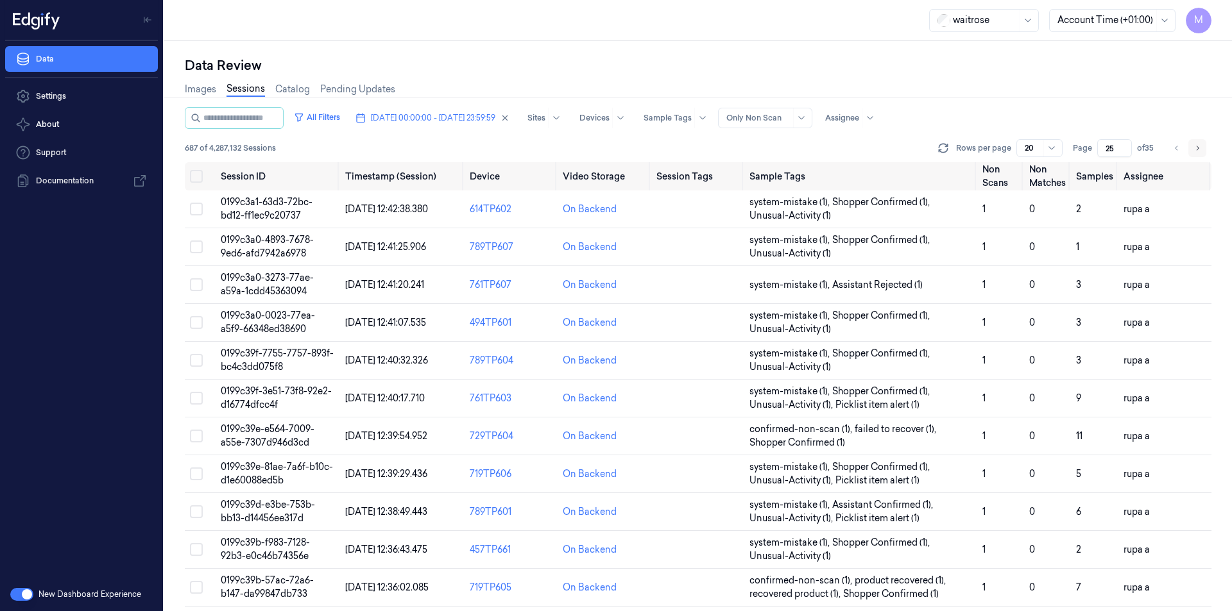
click at [1200, 151] on icon "Go to next page" at bounding box center [1197, 148] width 8 height 10
type input "26"
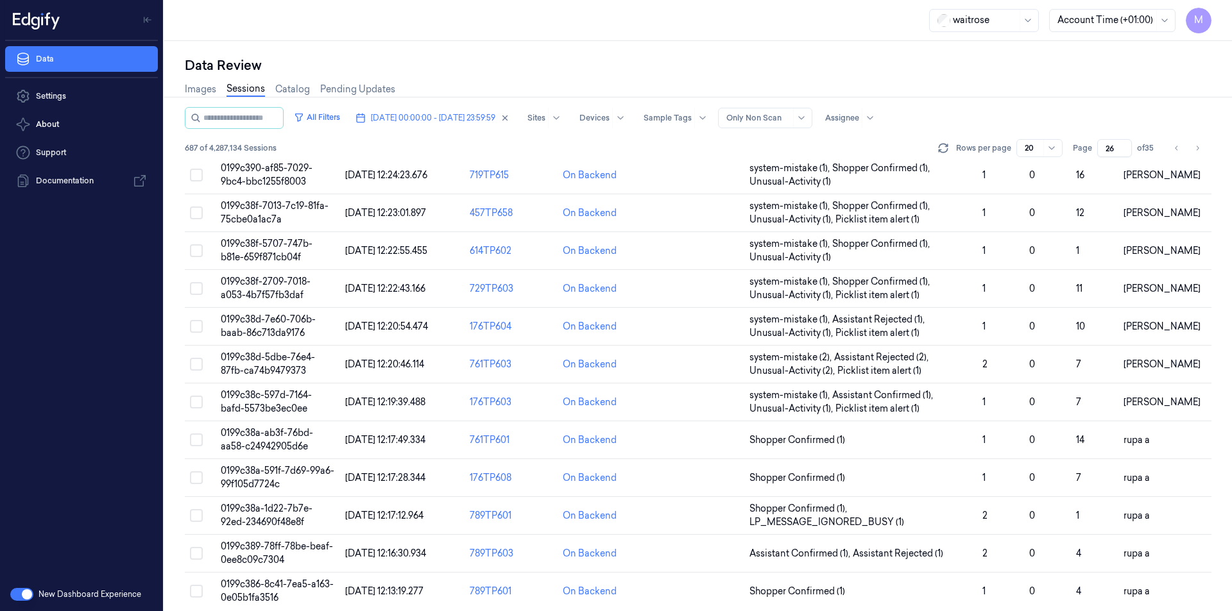
scroll to position [346, 0]
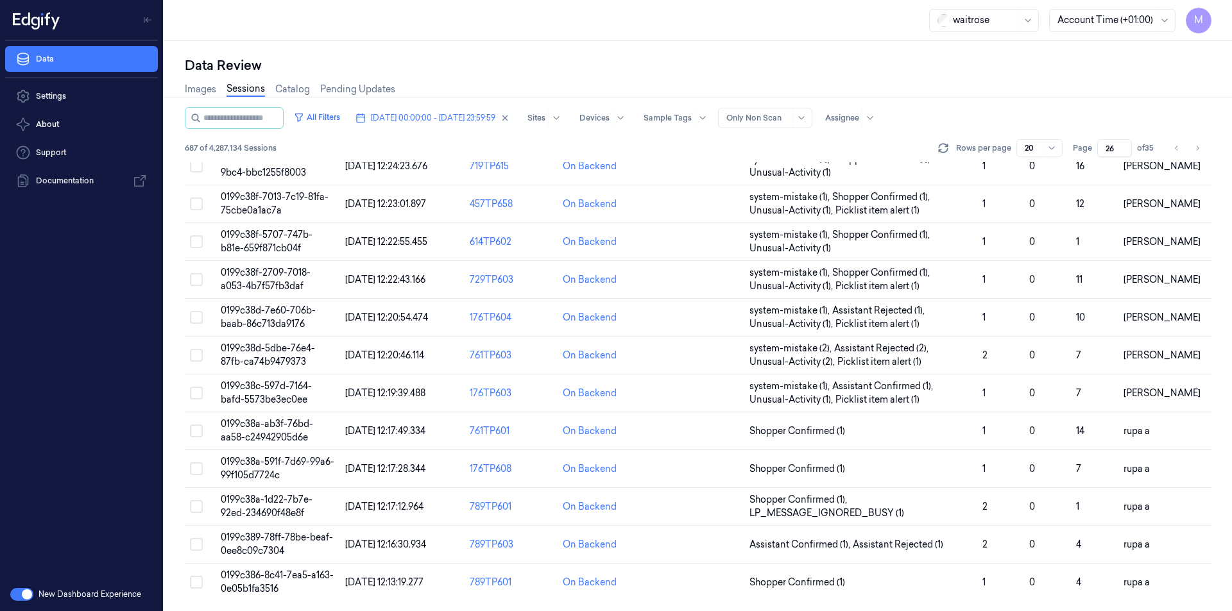
click at [767, 44] on div "Data Review Images Sessions Catalog Pending Updates All Filters [DATE] 00:00:00…" at bounding box center [697, 326] width 1067 height 570
